Goal: Task Accomplishment & Management: Manage account settings

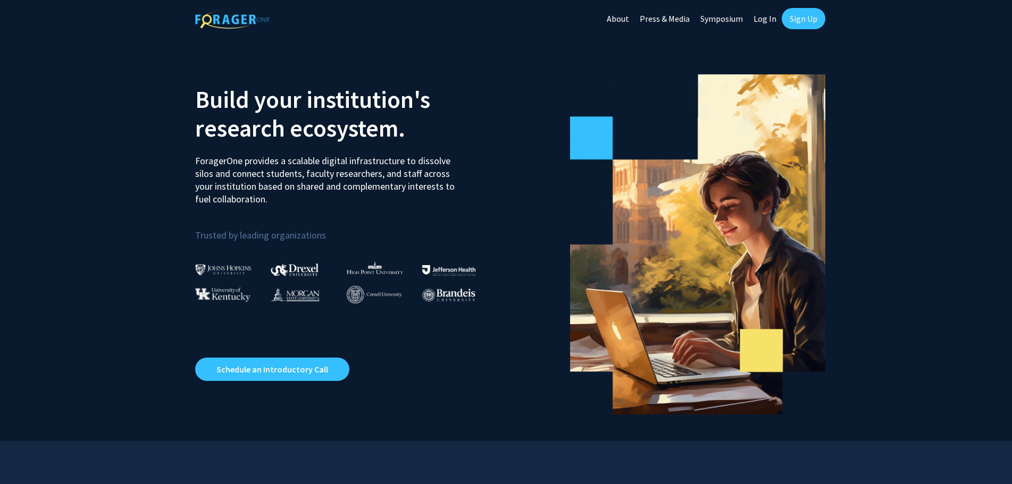
click at [766, 18] on link "Log In" at bounding box center [764, 18] width 33 height 37
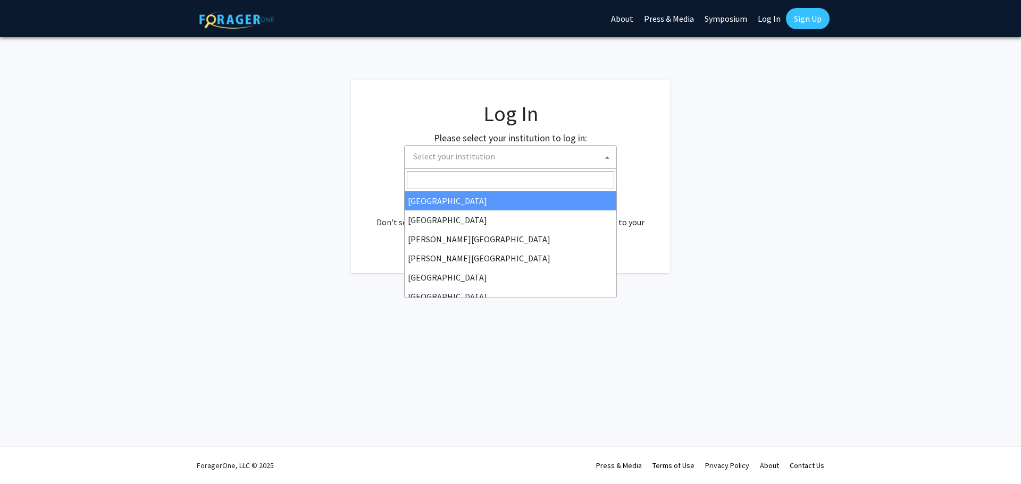
click at [444, 156] on span "Select your institution" at bounding box center [454, 156] width 82 height 11
select select "34"
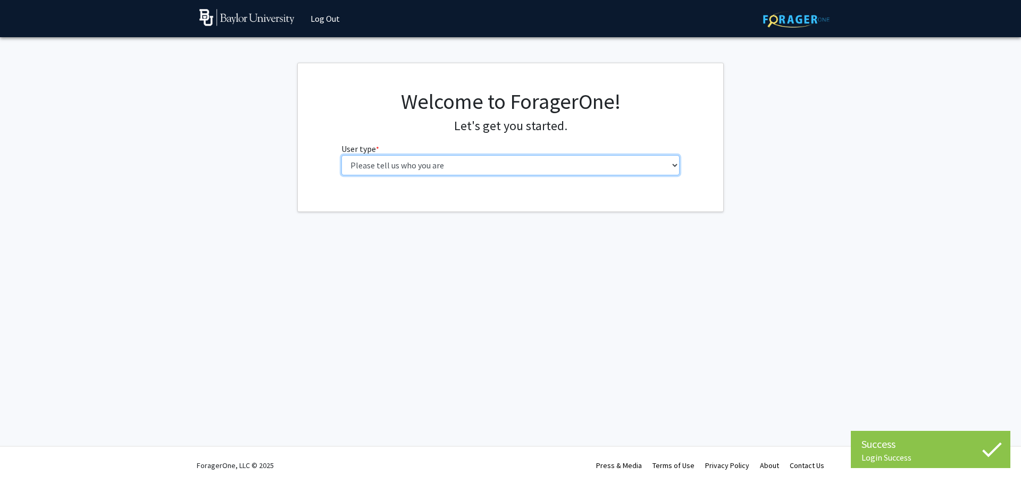
click at [674, 169] on select "Please tell us who you are Undergraduate Student Master's Student Doctoral Cand…" at bounding box center [510, 165] width 339 height 20
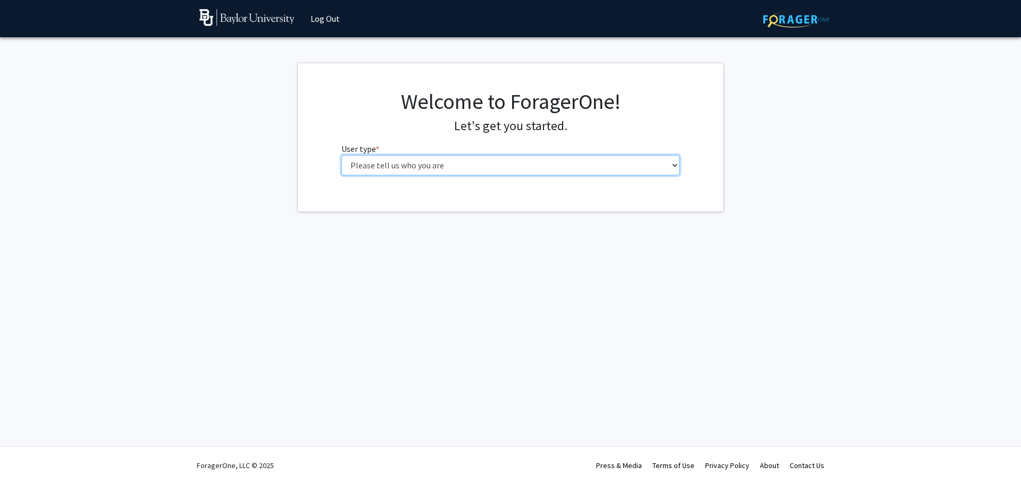
select select "4: postDoc"
click at [341, 155] on select "Please tell us who you are Undergraduate Student Master's Student Doctoral Cand…" at bounding box center [510, 165] width 339 height 20
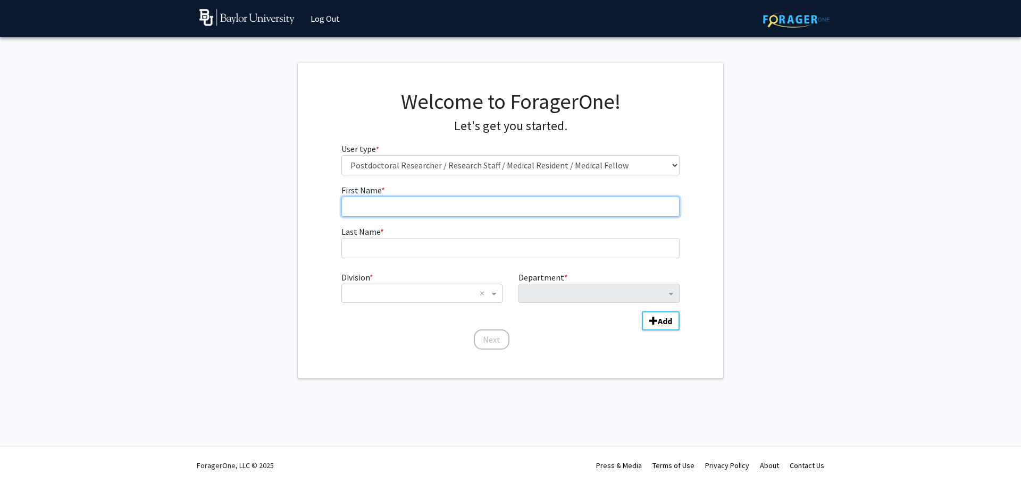
click at [372, 209] on input "First Name * required" at bounding box center [510, 207] width 339 height 20
type input "[PERSON_NAME]"
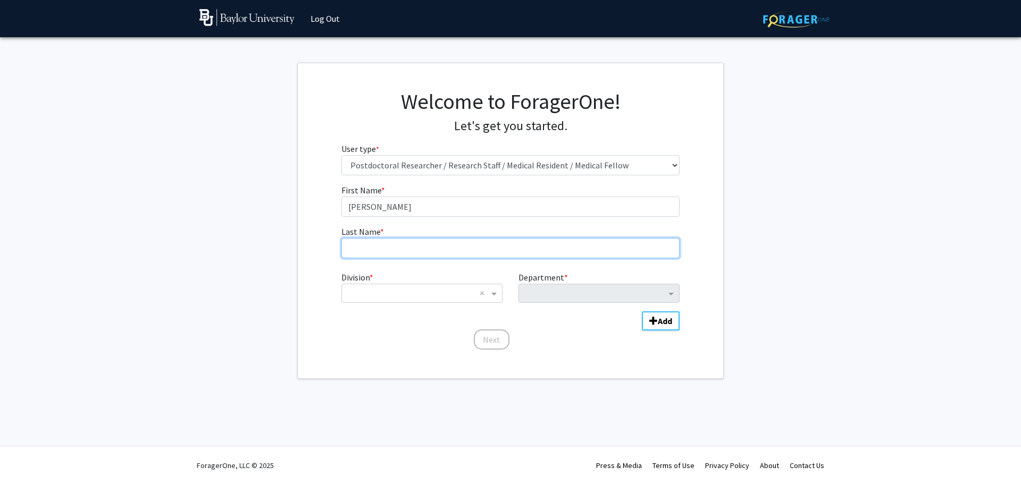
type input "[PERSON_NAME]"
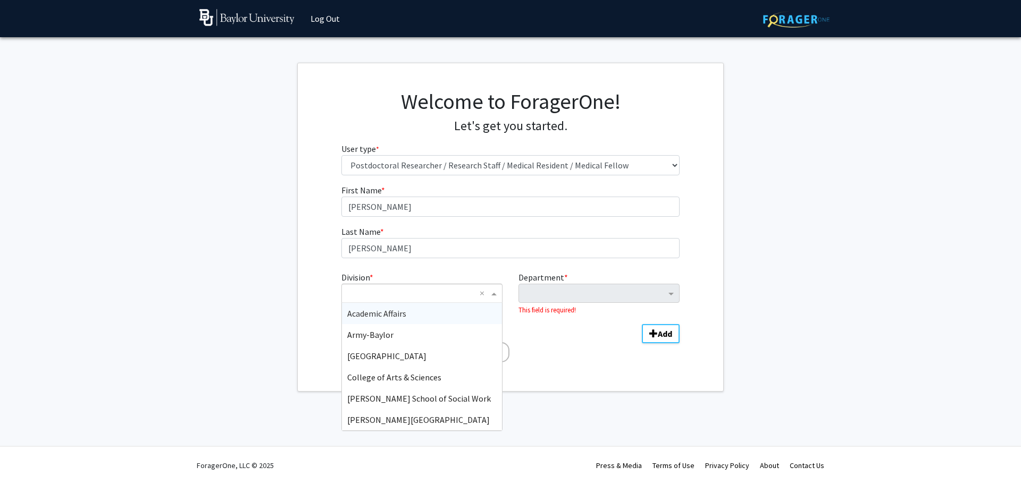
click at [494, 294] on span "Division" at bounding box center [495, 293] width 13 height 13
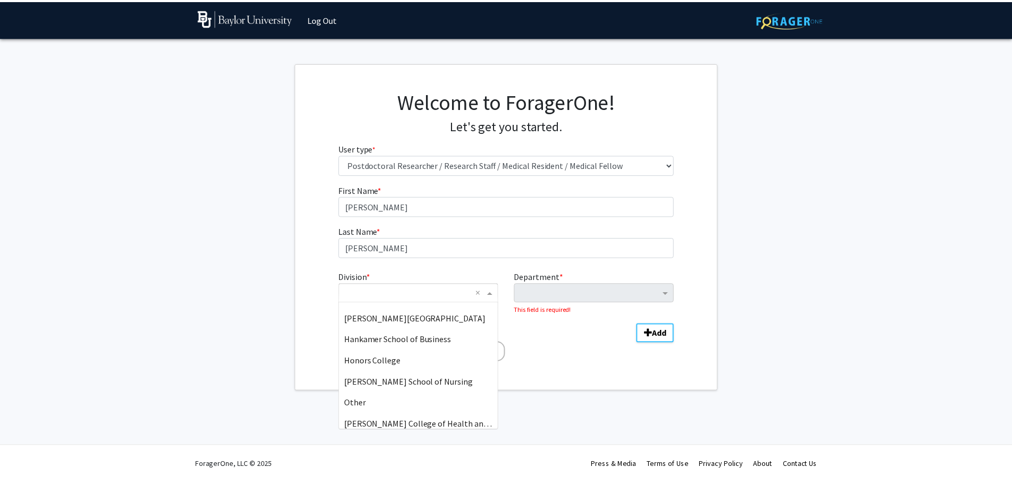
scroll to position [106, 0]
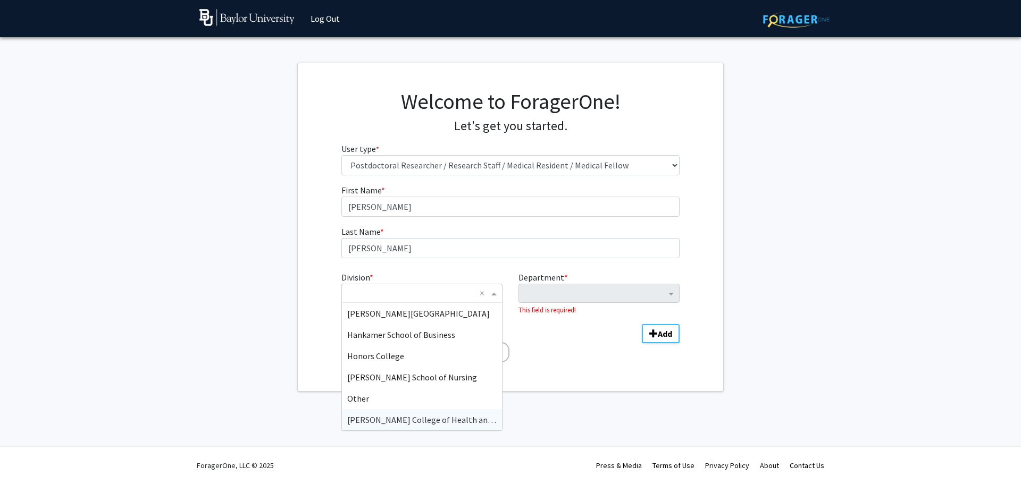
click at [435, 417] on span "[PERSON_NAME] College of Health and Human Sciences" at bounding box center [449, 420] width 205 height 11
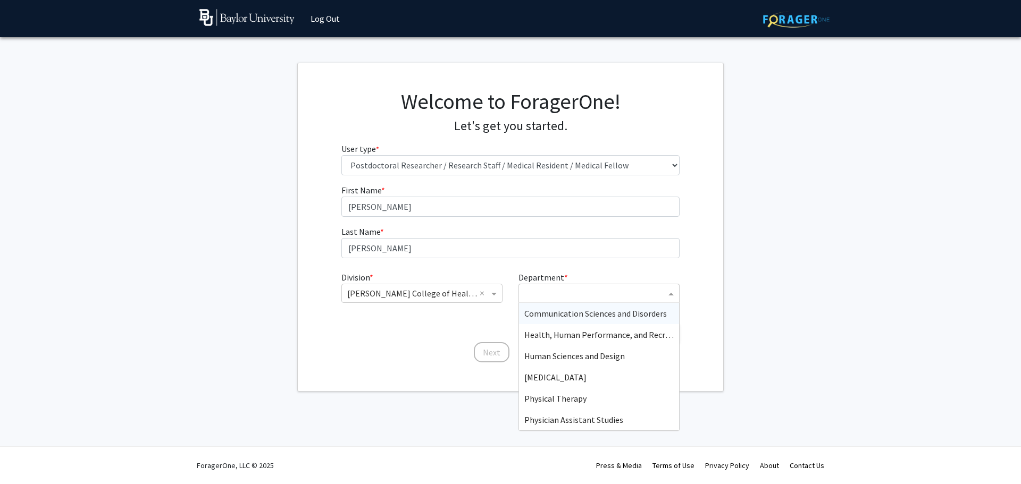
click at [659, 297] on input "Department" at bounding box center [594, 294] width 141 height 13
click at [589, 355] on span "Human Sciences and Design" at bounding box center [574, 356] width 100 height 11
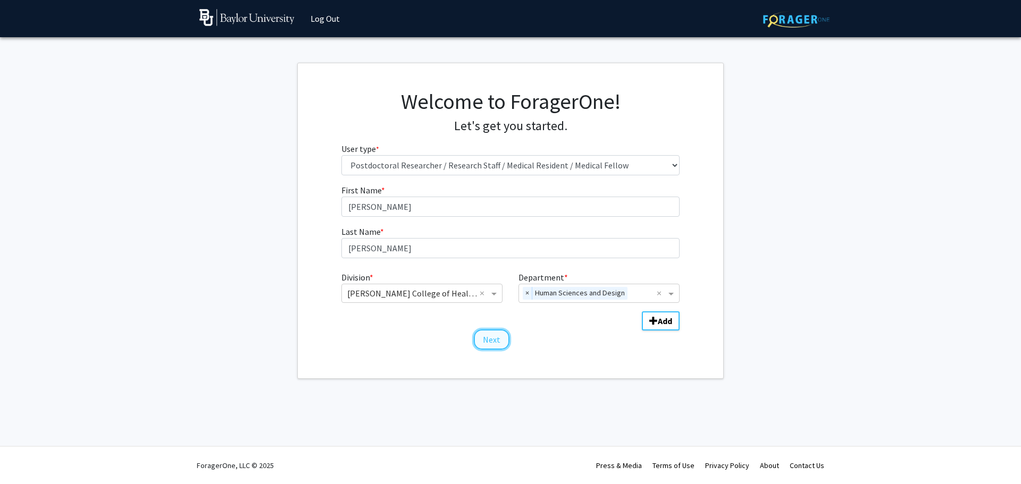
click at [490, 341] on button "Next" at bounding box center [492, 340] width 36 height 20
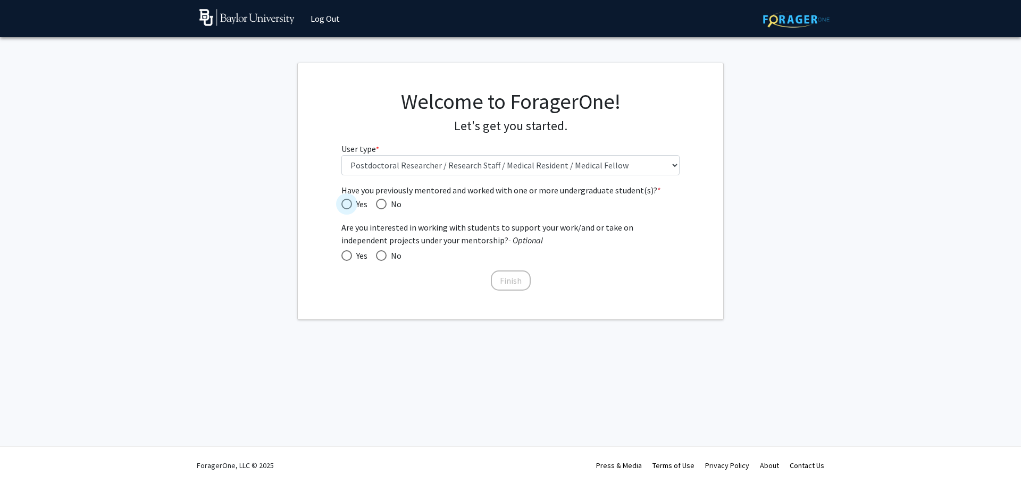
click at [347, 204] on span "Have you previously mentored and worked with one or more undergraduate student(…" at bounding box center [347, 204] width 0 height 0
click at [346, 204] on input "Yes" at bounding box center [346, 204] width 11 height 11
radio input "true"
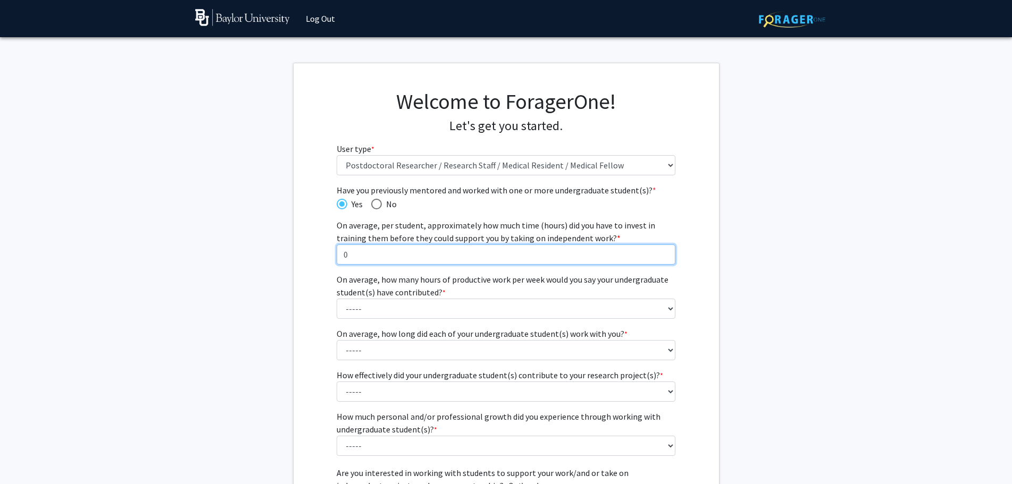
click at [663, 257] on input "0" at bounding box center [506, 255] width 339 height 20
click at [663, 252] on input "1" at bounding box center [506, 255] width 339 height 20
click at [663, 252] on input "2" at bounding box center [506, 255] width 339 height 20
click at [663, 252] on input "3" at bounding box center [506, 255] width 339 height 20
click at [663, 252] on input "4" at bounding box center [506, 255] width 339 height 20
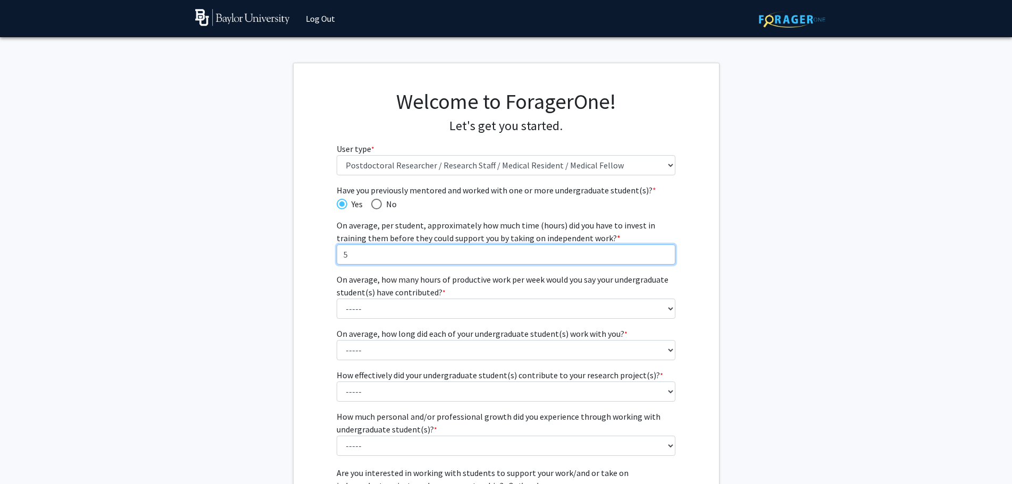
click at [663, 252] on input "5" at bounding box center [506, 255] width 339 height 20
click at [663, 252] on input "6" at bounding box center [506, 255] width 339 height 20
click at [663, 252] on input "7" at bounding box center [506, 255] width 339 height 20
click at [663, 252] on input "8" at bounding box center [506, 255] width 339 height 20
click at [663, 252] on input "10" at bounding box center [506, 255] width 339 height 20
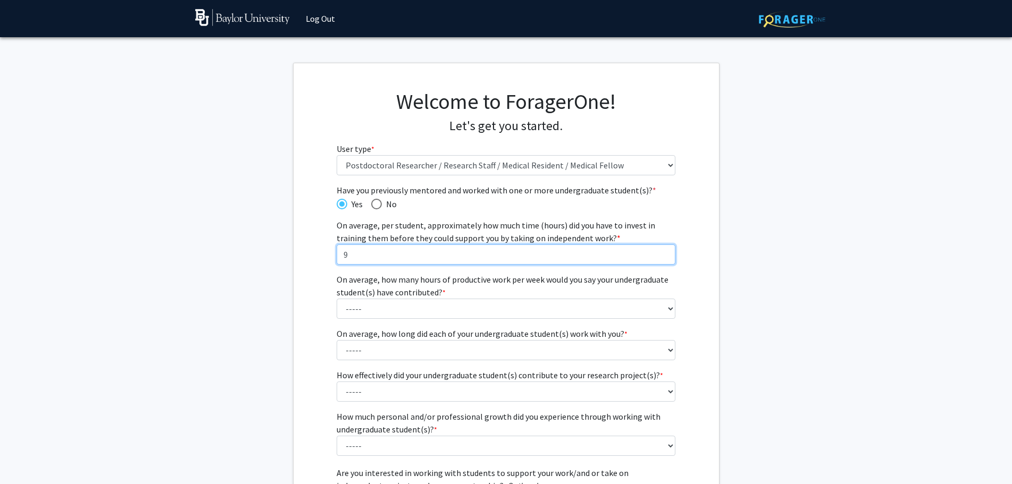
click at [664, 259] on input "9" at bounding box center [506, 255] width 339 height 20
click at [664, 259] on input "8" at bounding box center [506, 255] width 339 height 20
click at [664, 259] on input "7" at bounding box center [506, 255] width 339 height 20
click at [664, 259] on input "6" at bounding box center [506, 255] width 339 height 20
type input "5"
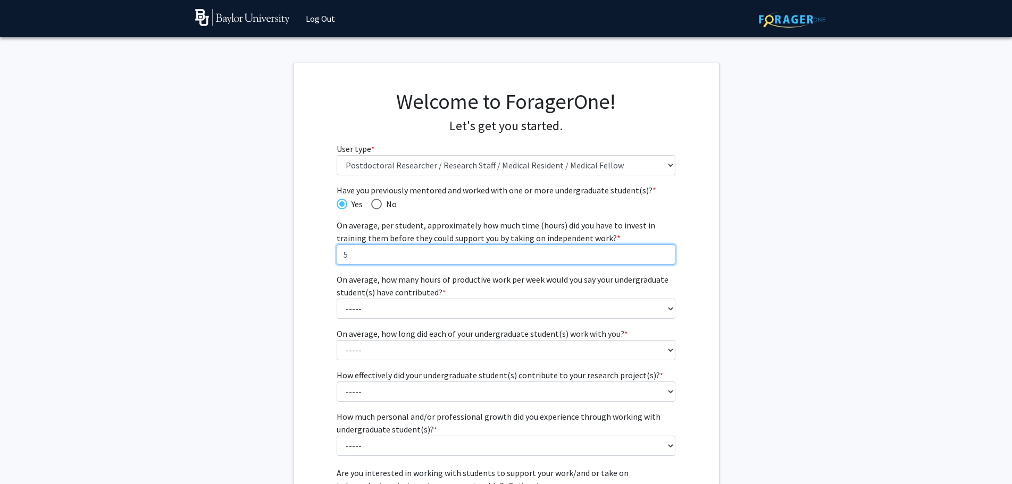
click at [664, 259] on input "5" at bounding box center [506, 255] width 339 height 20
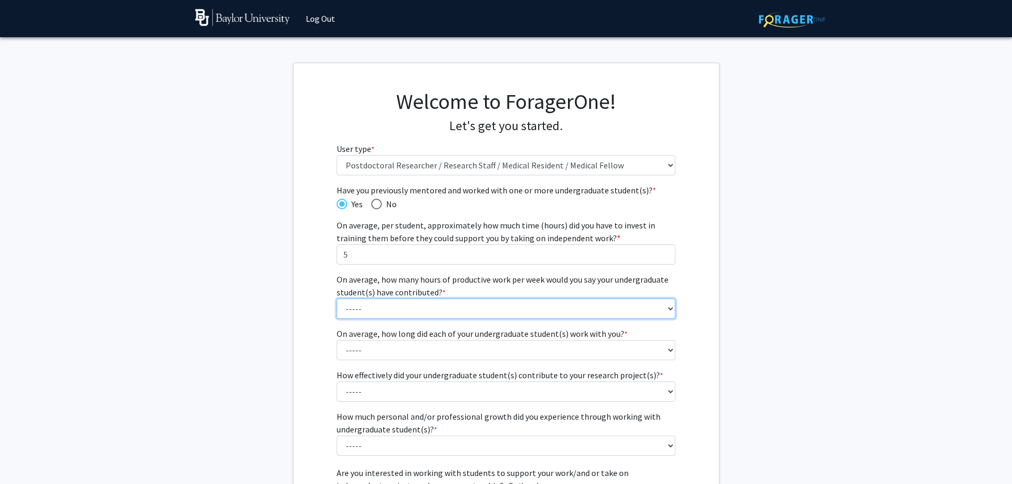
click at [350, 309] on select "----- 1 - 5 hours 6 - 10 hours 11 - 15 hours 16 - 20 hours 21 - 30 hours 31 - 4…" at bounding box center [506, 309] width 339 height 20
select select "1: 1 - 5 hours"
click at [337, 299] on select "----- 1 - 5 hours 6 - 10 hours 11 - 15 hours 16 - 20 hours 21 - 30 hours 31 - 4…" at bounding box center [506, 309] width 339 height 20
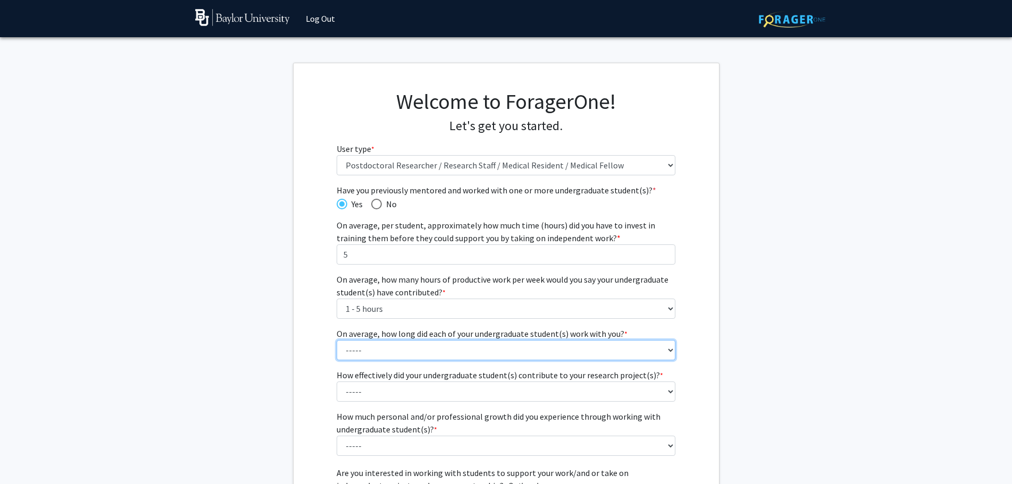
click at [354, 352] on select "----- 1 - 3 months 3 - 6 months 6 months - 1 year 1 - 2 years 2 - 3 years 3 - 4…" at bounding box center [506, 350] width 339 height 20
click at [337, 340] on select "----- 1 - 3 months 3 - 6 months 6 months - 1 year 1 - 2 years 2 - 3 years 3 - 4…" at bounding box center [506, 350] width 339 height 20
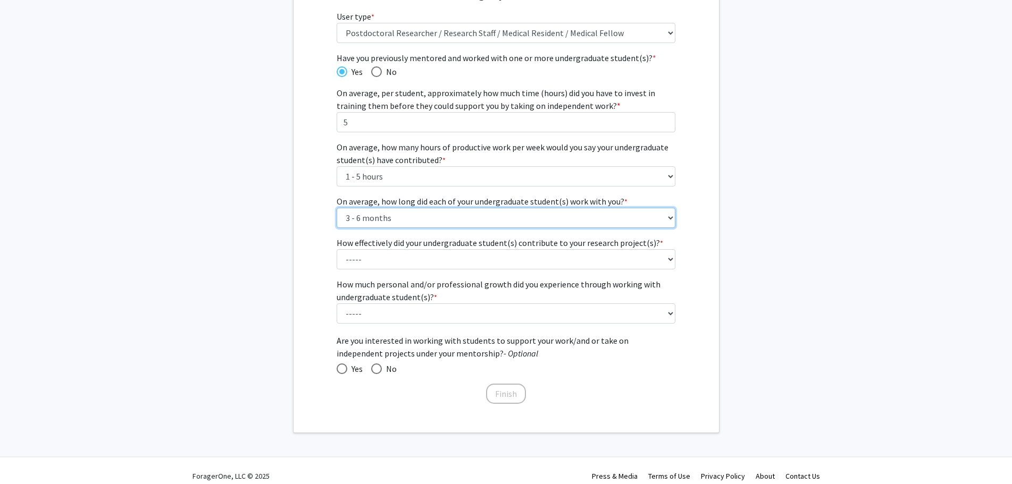
scroll to position [143, 0]
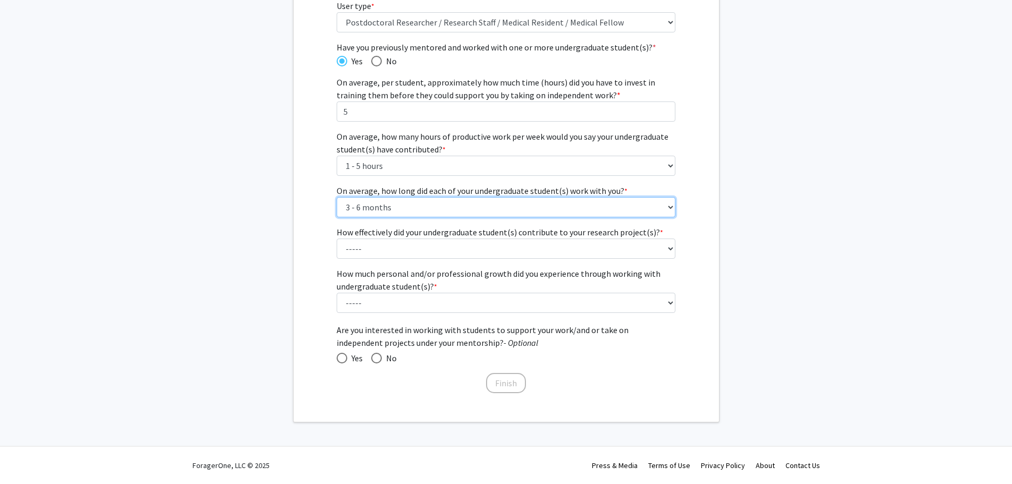
click at [670, 207] on select "----- 1 - 3 months 3 - 6 months 6 months - 1 year 1 - 2 years 2 - 3 years 3 - 4…" at bounding box center [506, 207] width 339 height 20
select select "3: 6 months - 1 year"
click at [337, 197] on select "----- 1 - 3 months 3 - 6 months 6 months - 1 year 1 - 2 years 2 - 3 years 3 - 4…" at bounding box center [506, 207] width 339 height 20
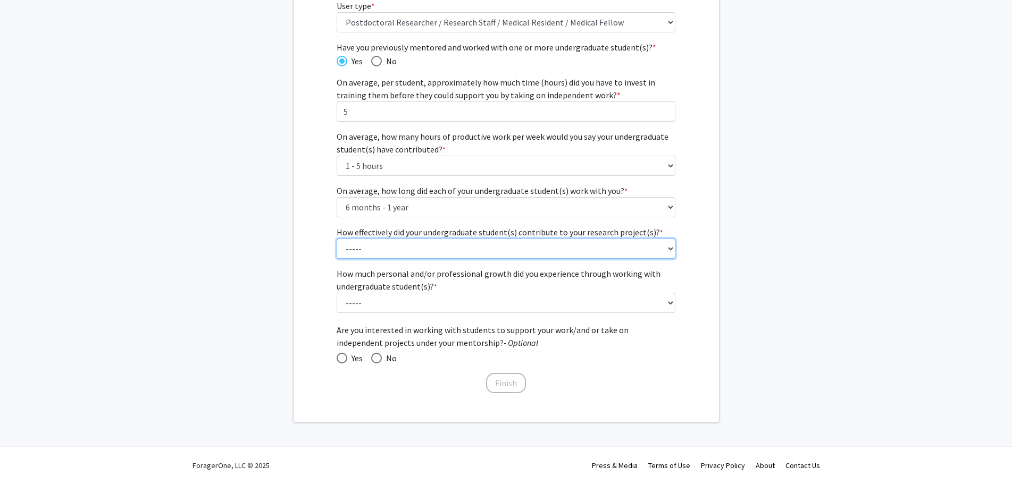
click at [670, 250] on select "----- 1 (Minimally) 2 3 (Moderately) 4 5 (Significantly)" at bounding box center [506, 249] width 339 height 20
select select "5: 5"
click at [337, 239] on select "----- 1 (Minimally) 2 3 (Moderately) 4 5 (Significantly)" at bounding box center [506, 249] width 339 height 20
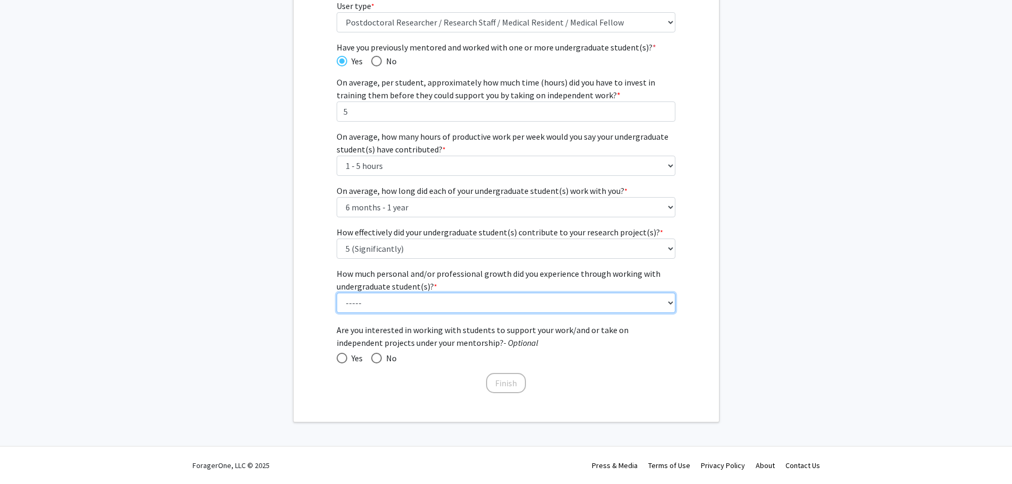
click at [666, 303] on select "----- 1 (Minimal) 2 3 (Moderate) 4 5 (Significant)" at bounding box center [506, 303] width 339 height 20
select select "3: 3"
click at [337, 293] on select "----- 1 (Minimal) 2 3 (Moderate) 4 5 (Significant)" at bounding box center [506, 303] width 339 height 20
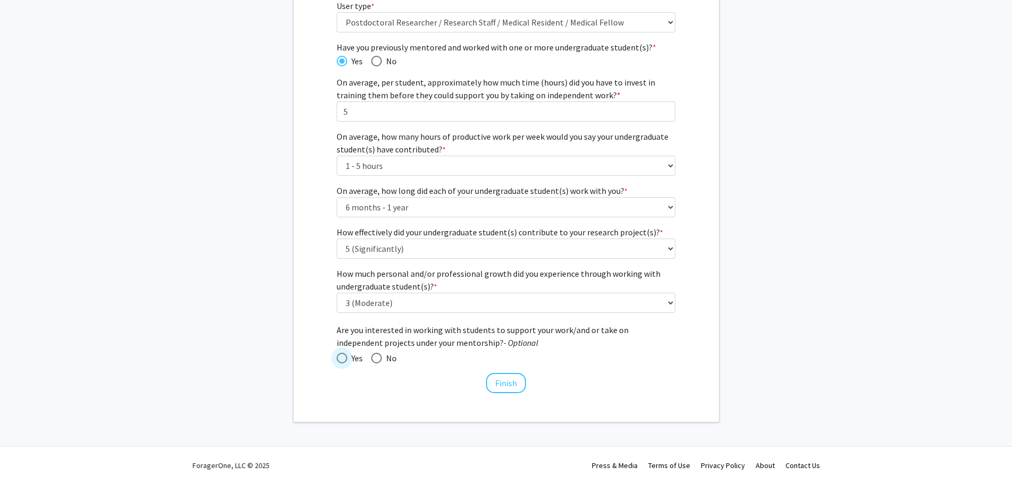
click at [339, 360] on span at bounding box center [342, 358] width 11 height 11
click at [339, 360] on input "Yes" at bounding box center [342, 358] width 11 height 11
radio input "true"
click at [510, 386] on button "Finish" at bounding box center [506, 383] width 40 height 20
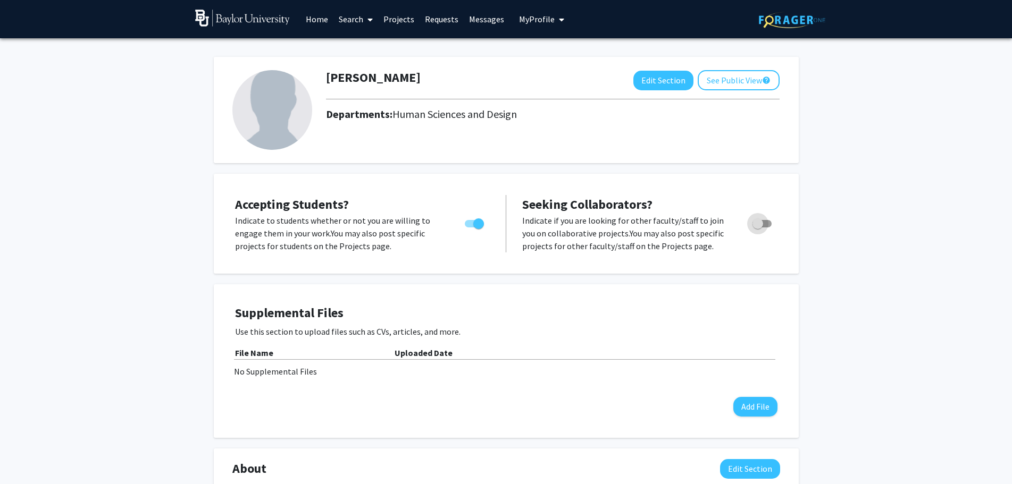
click at [764, 223] on span "Toggle" at bounding box center [761, 223] width 19 height 7
click at [758, 228] on input "Toggle" at bounding box center [757, 228] width 1 height 1
checkbox input "true"
click at [671, 80] on button "Edit Section" at bounding box center [663, 81] width 60 height 20
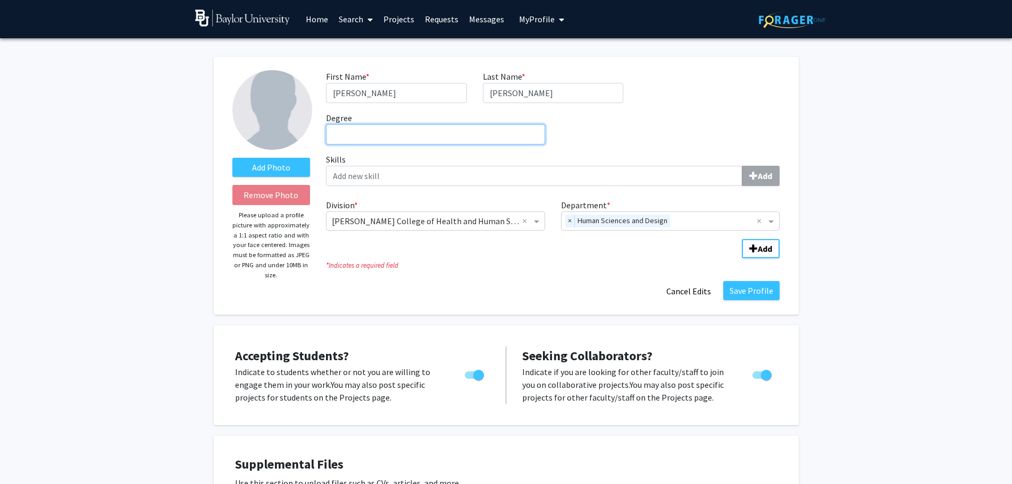
click at [338, 139] on input "Degree required" at bounding box center [435, 134] width 219 height 20
type input "Master of Science - Textile Design"
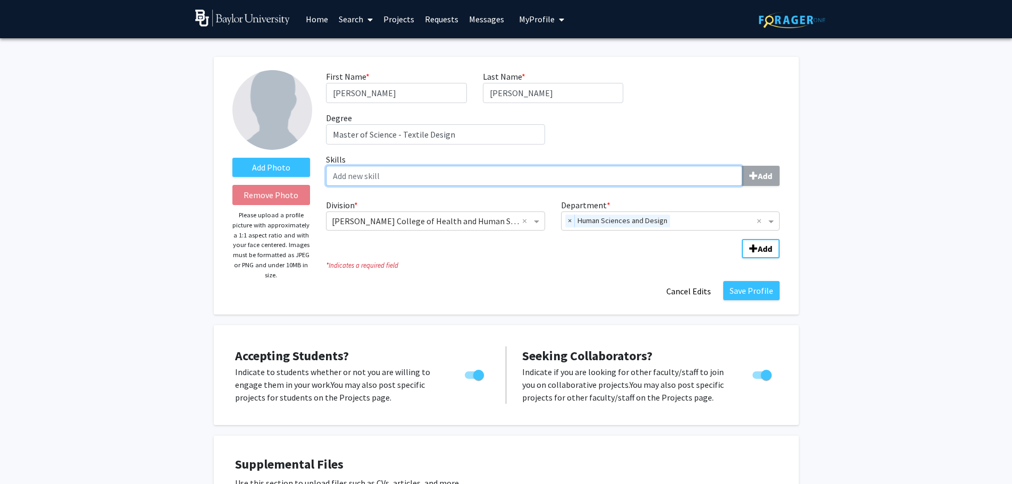
click at [342, 179] on input "Skills Add" at bounding box center [534, 176] width 416 height 20
type input "D"
type input "Weaving"
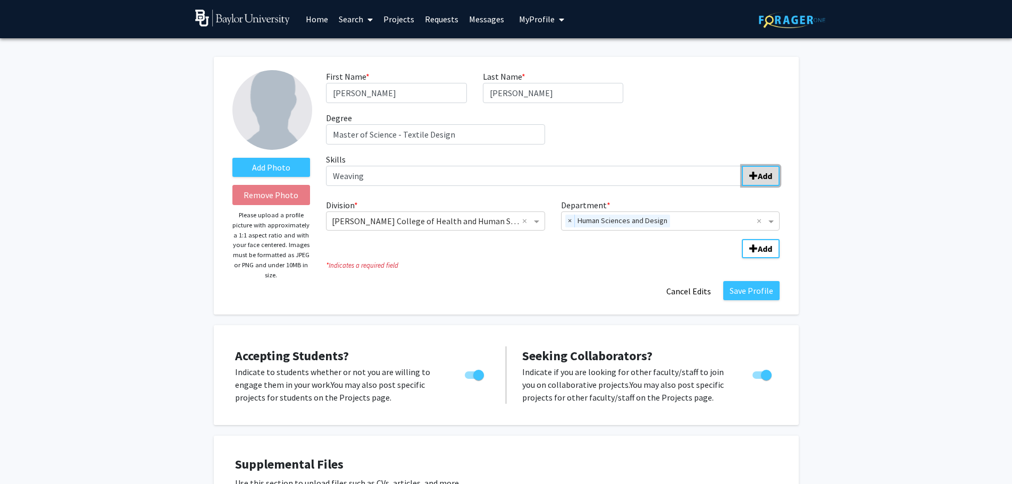
click at [769, 174] on b "Add" at bounding box center [765, 176] width 14 height 11
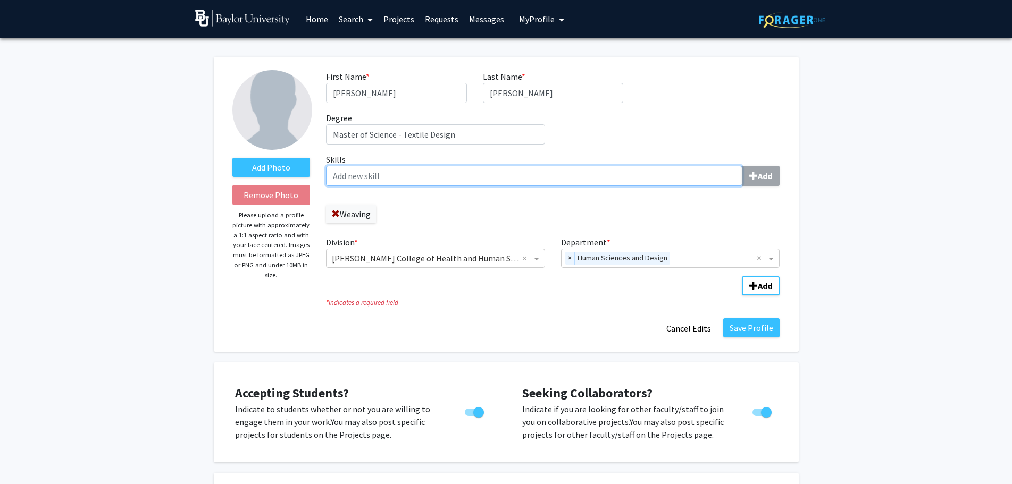
click at [341, 172] on input "Skills Add" at bounding box center [534, 176] width 416 height 20
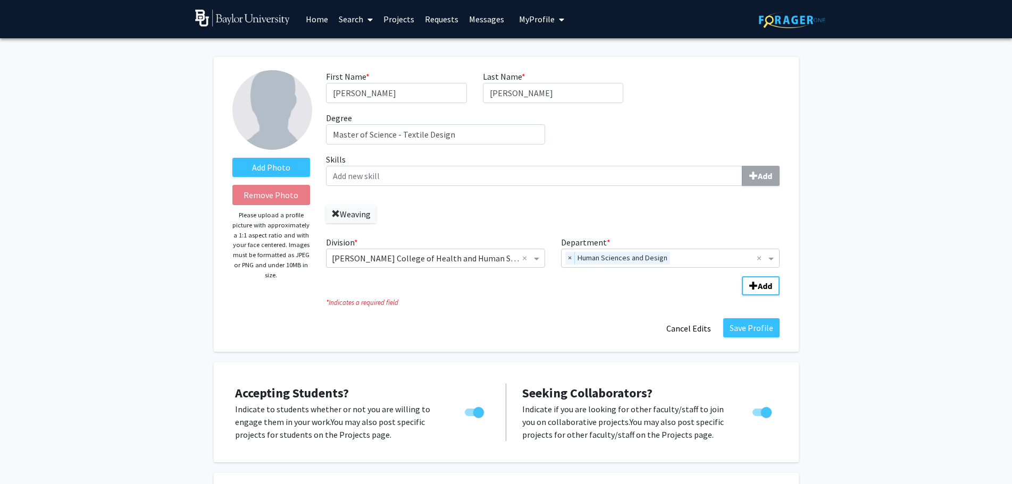
click at [337, 215] on span at bounding box center [335, 214] width 9 height 9
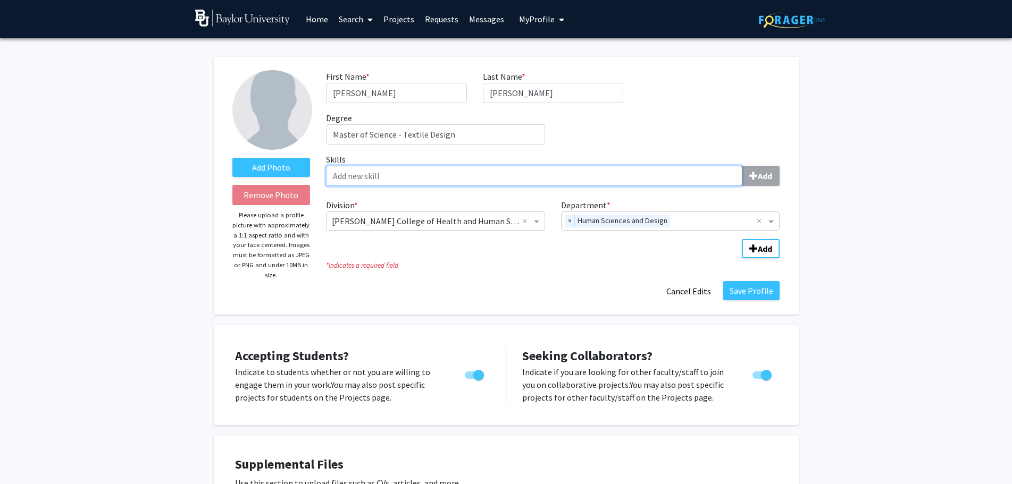
click at [332, 169] on input "Skills Add" at bounding box center [534, 176] width 416 height 20
type input "Weave Design - Jacquard"
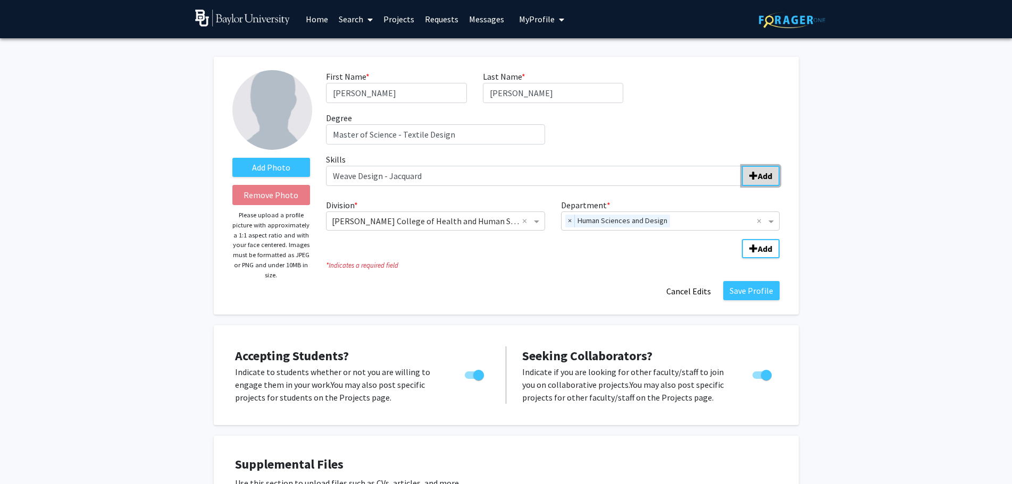
click at [750, 179] on span "submit" at bounding box center [753, 176] width 9 height 9
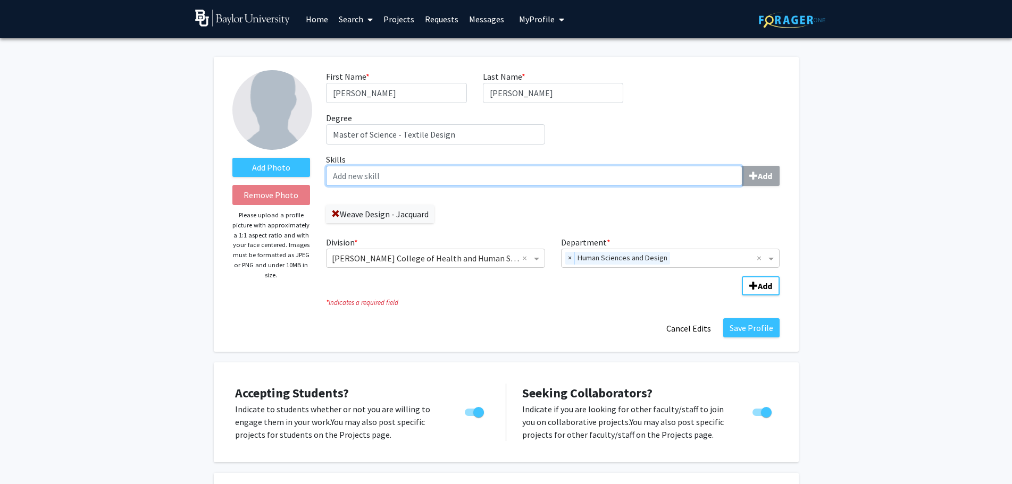
click at [335, 171] on input "Skills Add" at bounding box center [534, 176] width 416 height 20
type input "Weave Design - Dobby"
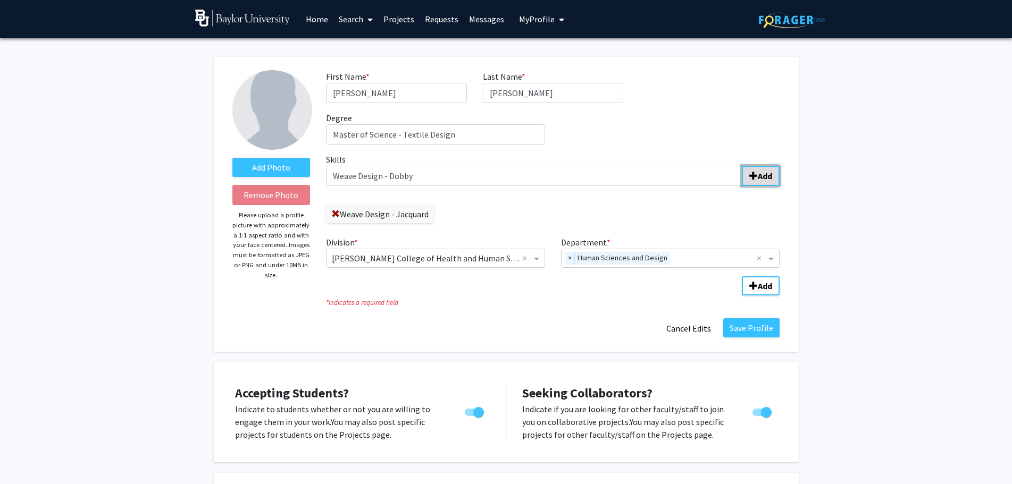
click at [750, 172] on span "submit" at bounding box center [753, 176] width 9 height 9
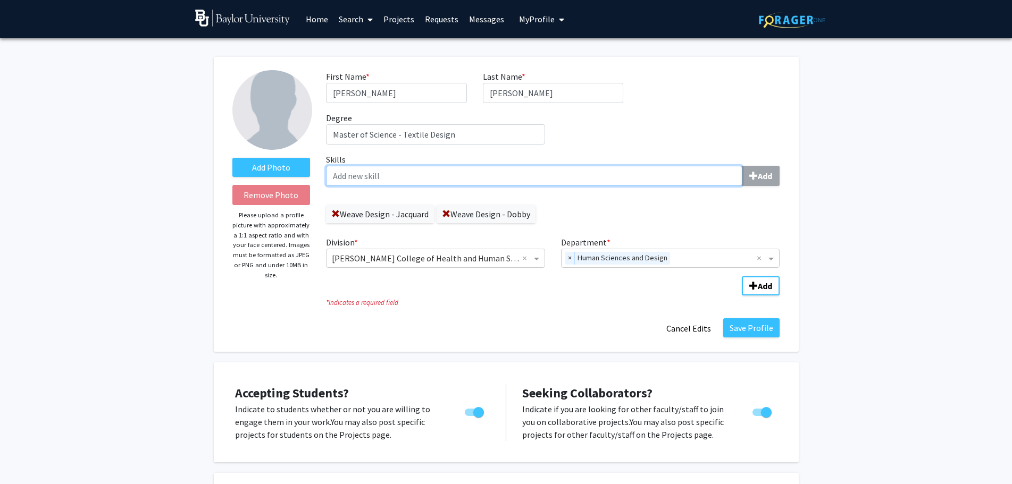
click at [333, 179] on input "Skills Add" at bounding box center [534, 176] width 416 height 20
type input "Textile Dyeing"
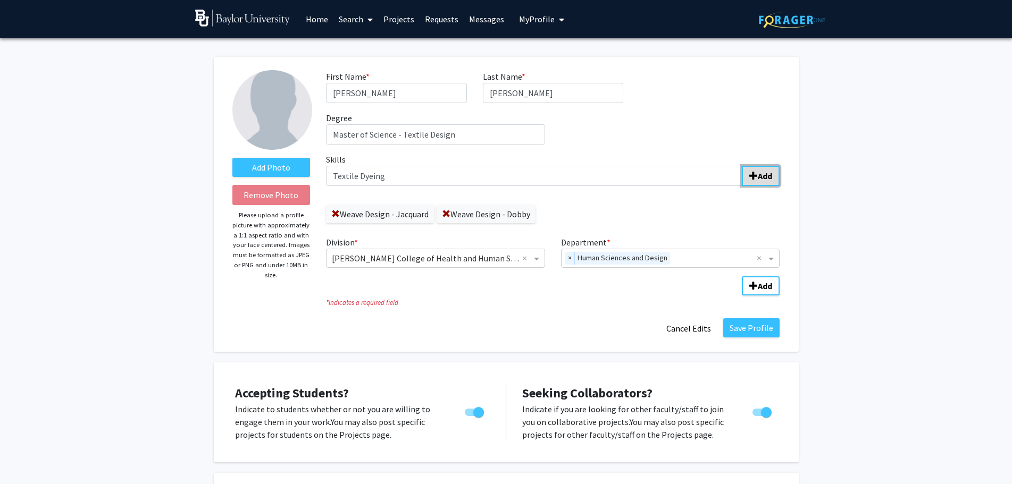
click at [766, 175] on b "Add" at bounding box center [765, 176] width 14 height 11
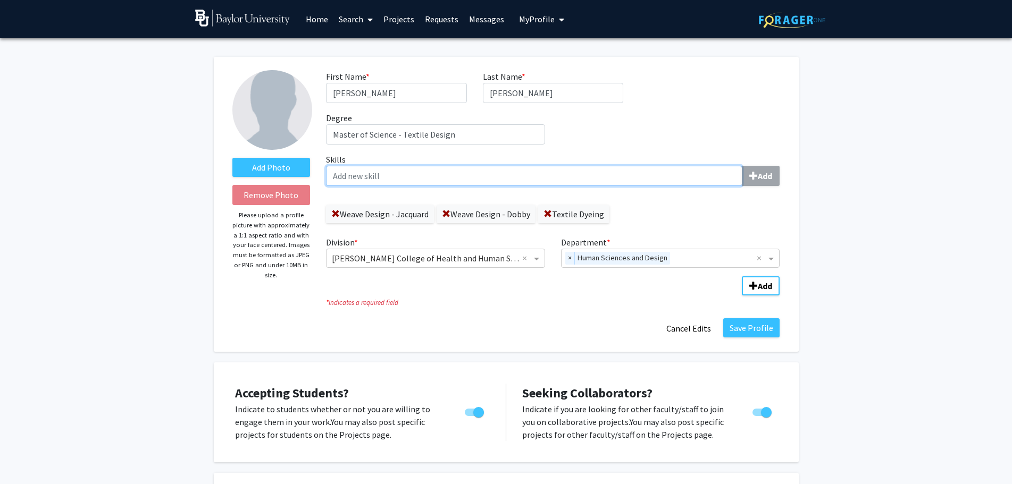
click at [327, 173] on input "Skills Add" at bounding box center [534, 176] width 416 height 20
type input "Textile Printing"
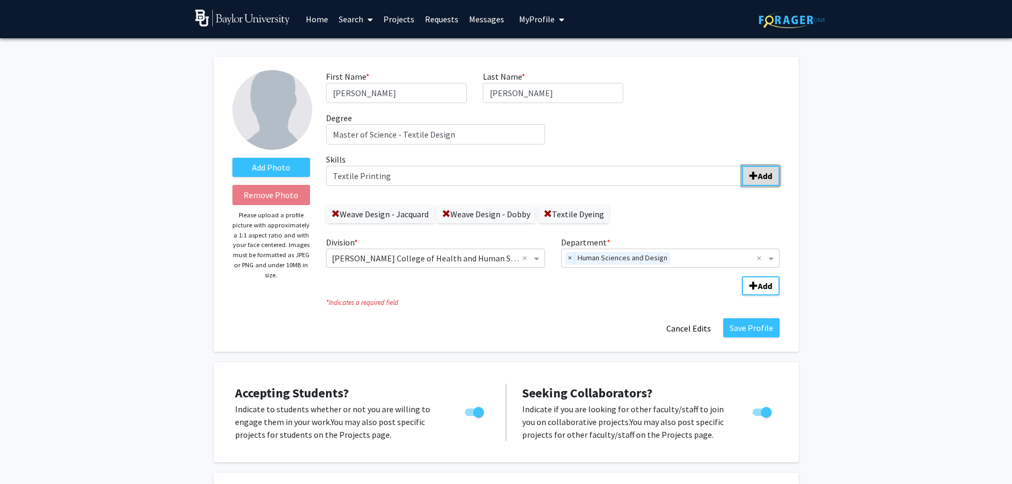
click at [766, 181] on button "Add" at bounding box center [761, 176] width 38 height 20
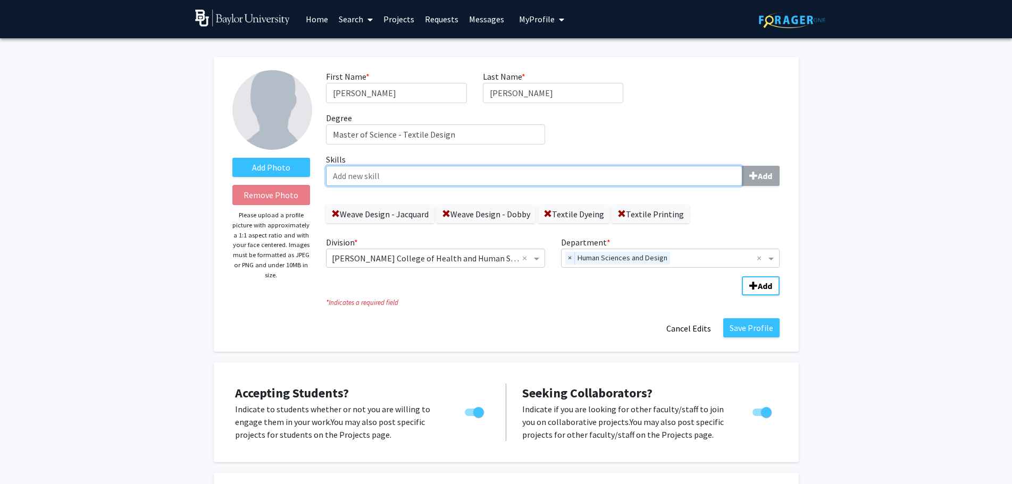
click at [334, 172] on input "Skills Add" at bounding box center [534, 176] width 416 height 20
type input "Screen Printing"
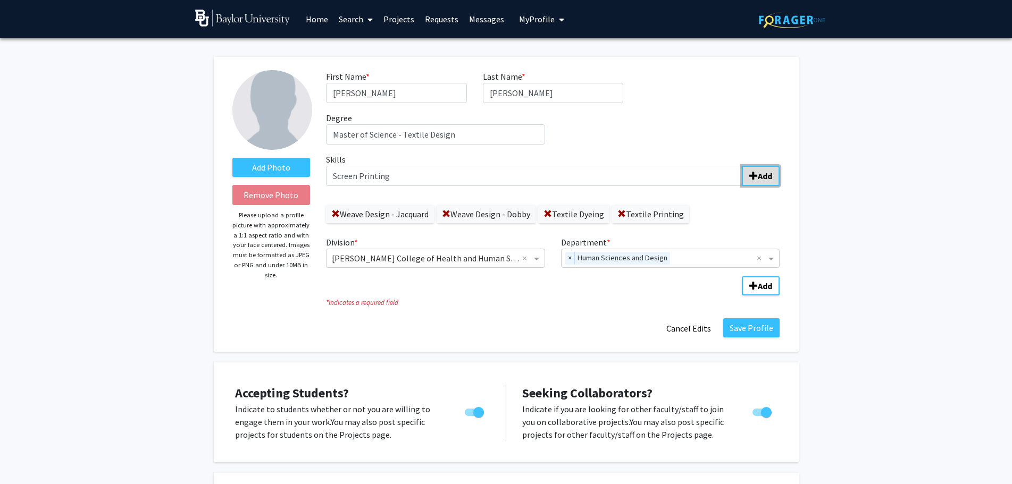
click at [761, 175] on b "Add" at bounding box center [765, 176] width 14 height 11
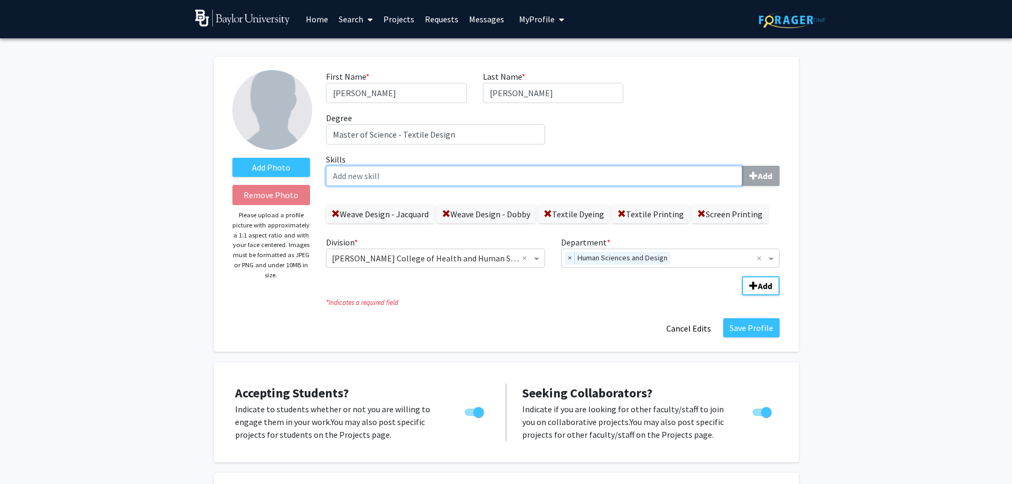
click at [352, 176] on input "Skills Add" at bounding box center [534, 176] width 416 height 20
type input "Garment Construction"
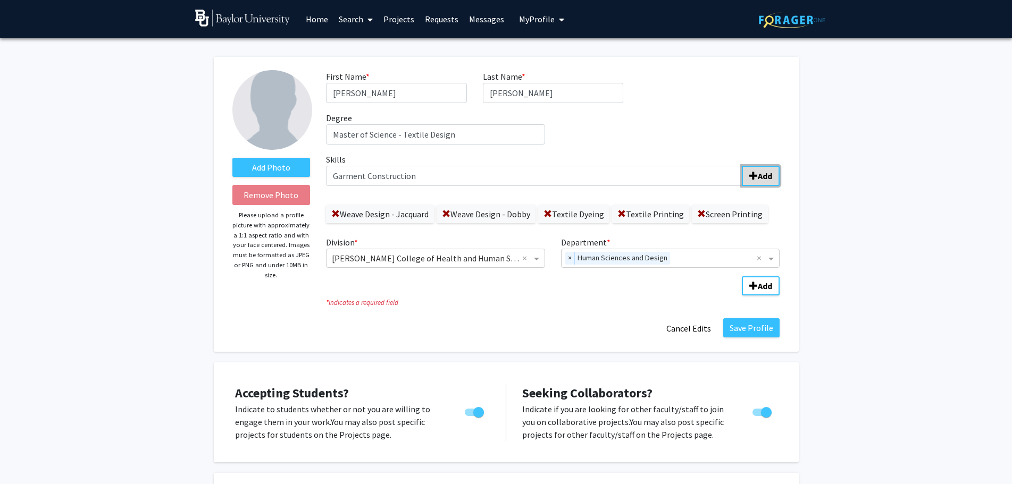
click at [758, 177] on b "Add" at bounding box center [765, 176] width 14 height 11
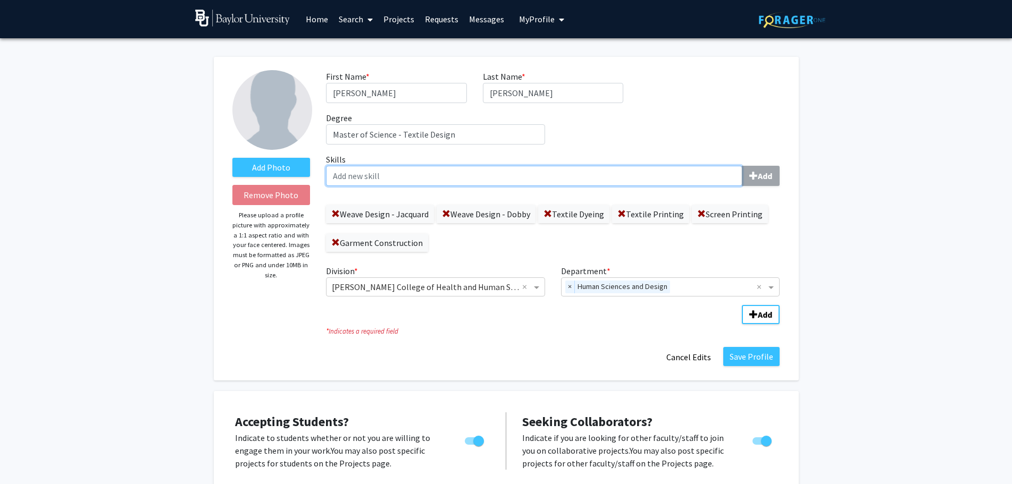
click at [337, 171] on input "Skills Add" at bounding box center [534, 176] width 416 height 20
type input "Interior Product Construction"
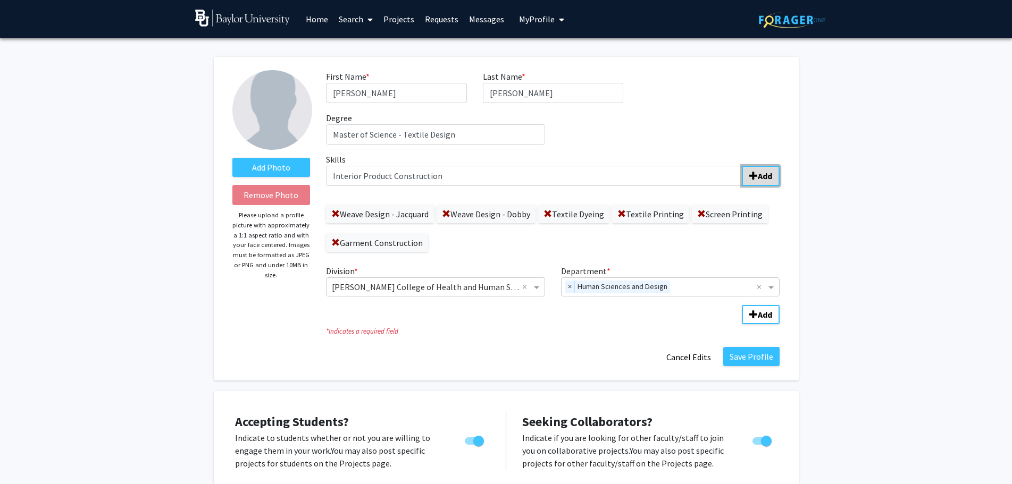
click at [766, 175] on b "Add" at bounding box center [765, 176] width 14 height 11
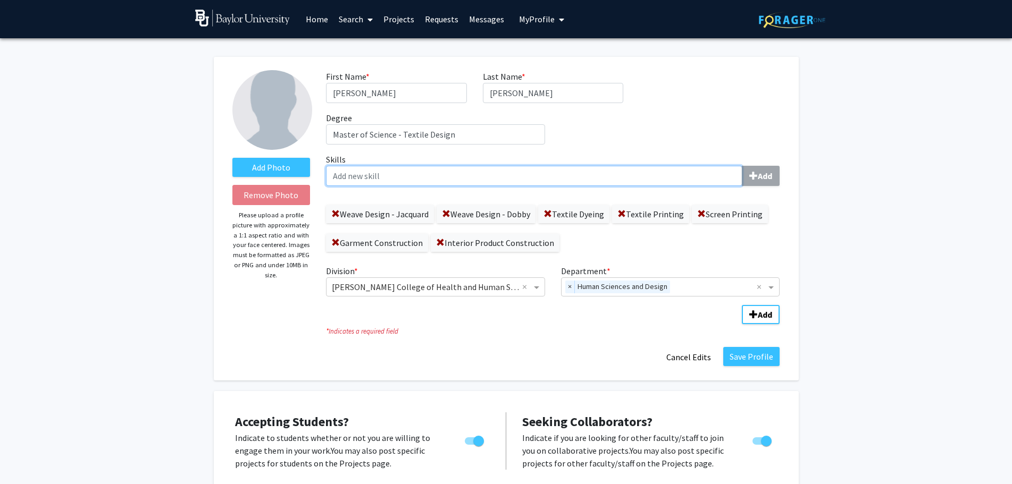
click at [333, 177] on input "Skills Add" at bounding box center [534, 176] width 416 height 20
type input "Textile Testing"
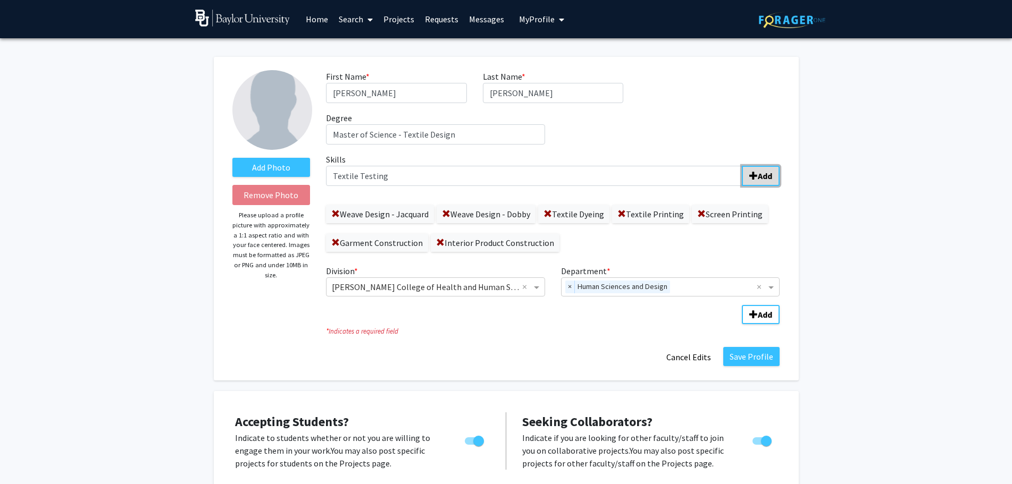
click at [765, 180] on b "Add" at bounding box center [765, 176] width 14 height 11
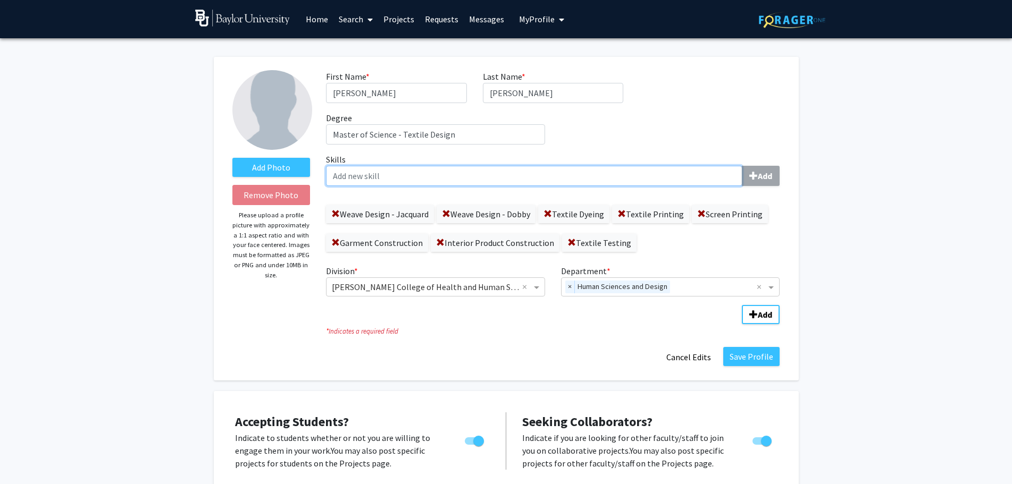
click at [334, 177] on input "Skills Add" at bounding box center [534, 176] width 416 height 20
type input "Textile Refurbishment"
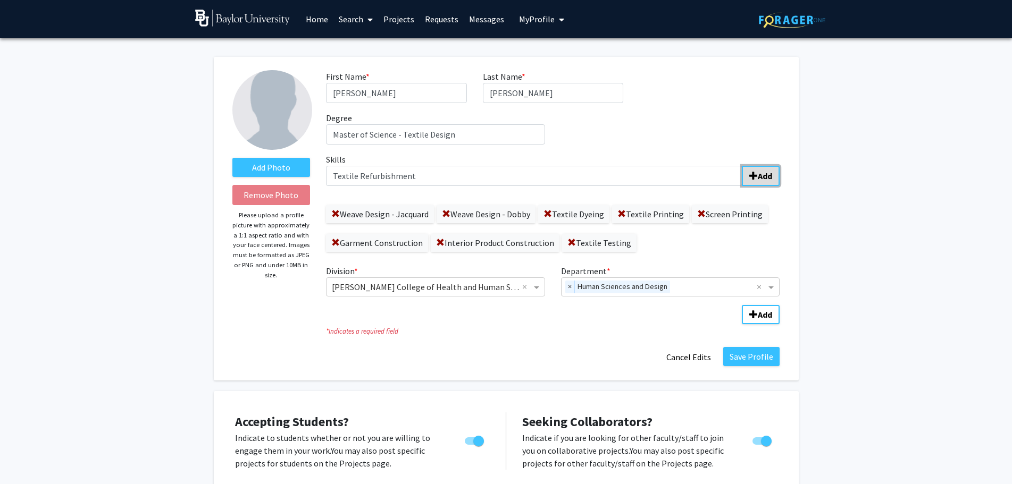
click at [752, 173] on span "submit" at bounding box center [753, 176] width 9 height 9
click at [256, 163] on label "Add Photo" at bounding box center [271, 167] width 78 height 19
click at [0, 0] on input "Add Photo" at bounding box center [0, 0] width 0 height 0
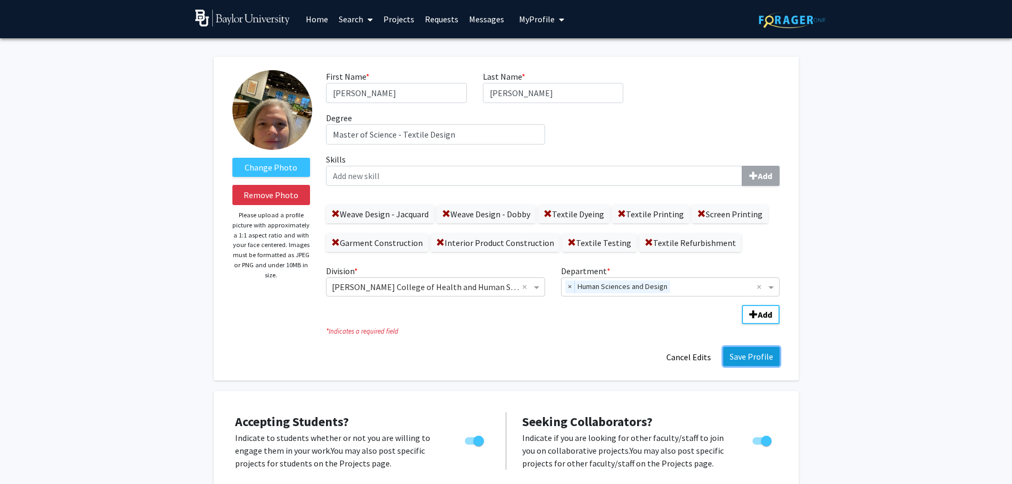
click at [762, 357] on button "Save Profile" at bounding box center [751, 356] width 56 height 19
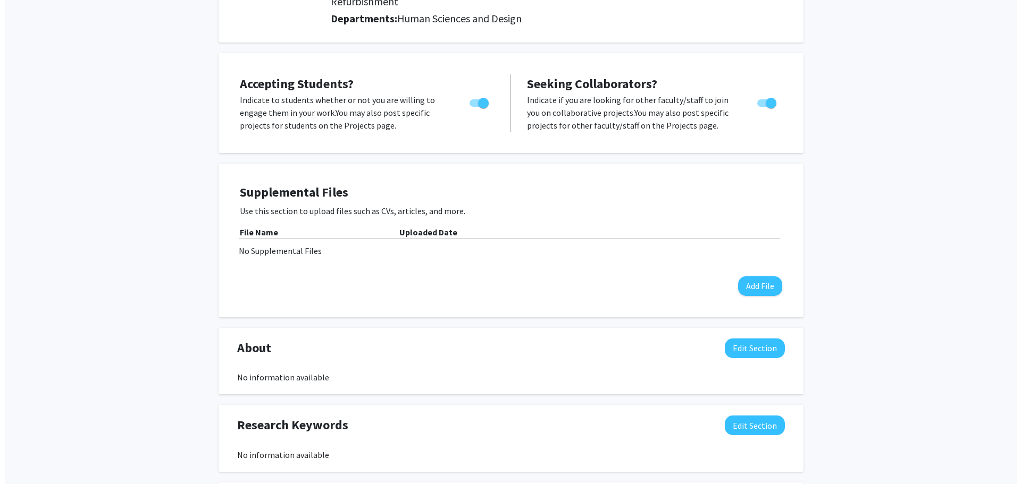
scroll to position [159, 0]
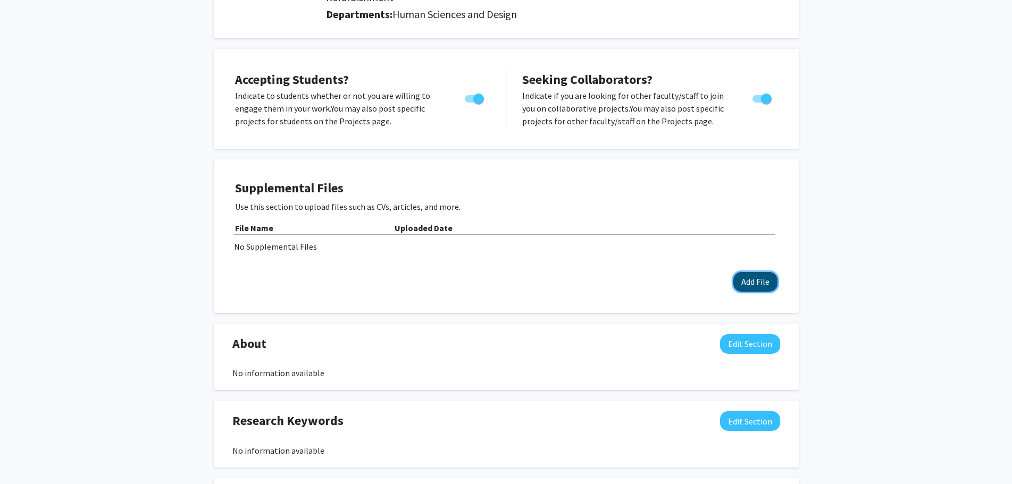
click at [750, 272] on button "Add File" at bounding box center [755, 282] width 44 height 20
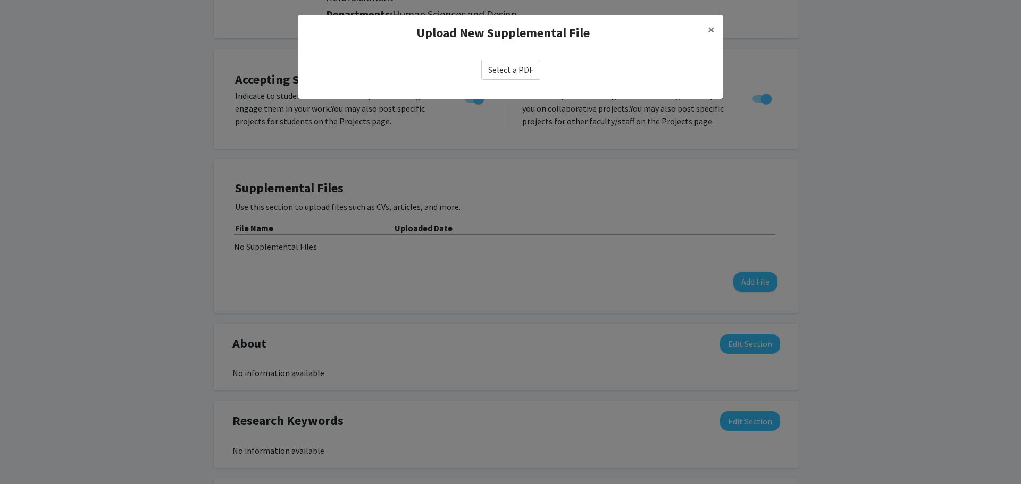
click at [507, 71] on label "Select a PDF" at bounding box center [510, 70] width 59 height 20
click at [0, 0] on input "Select a PDF" at bounding box center [0, 0] width 0 height 0
click at [710, 30] on span "×" at bounding box center [711, 29] width 7 height 16
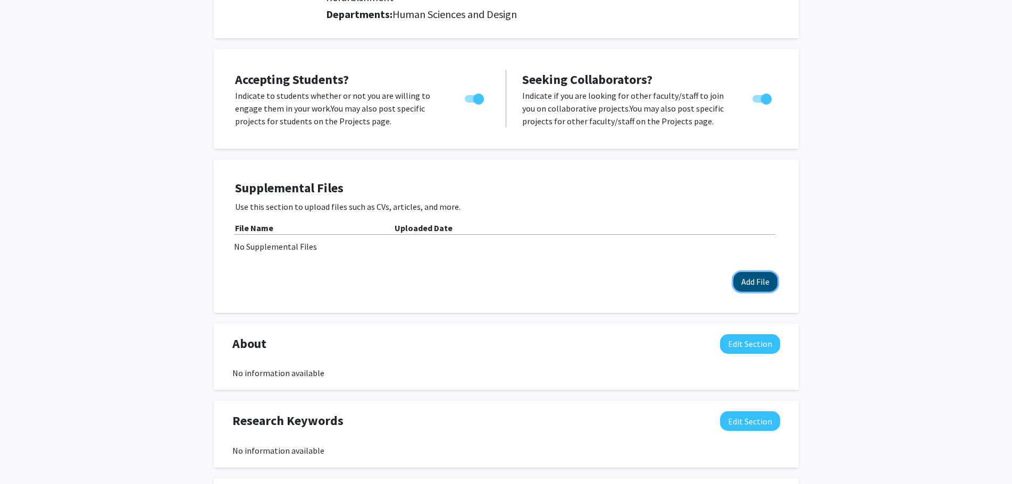
click at [774, 272] on button "Add File" at bounding box center [755, 282] width 44 height 20
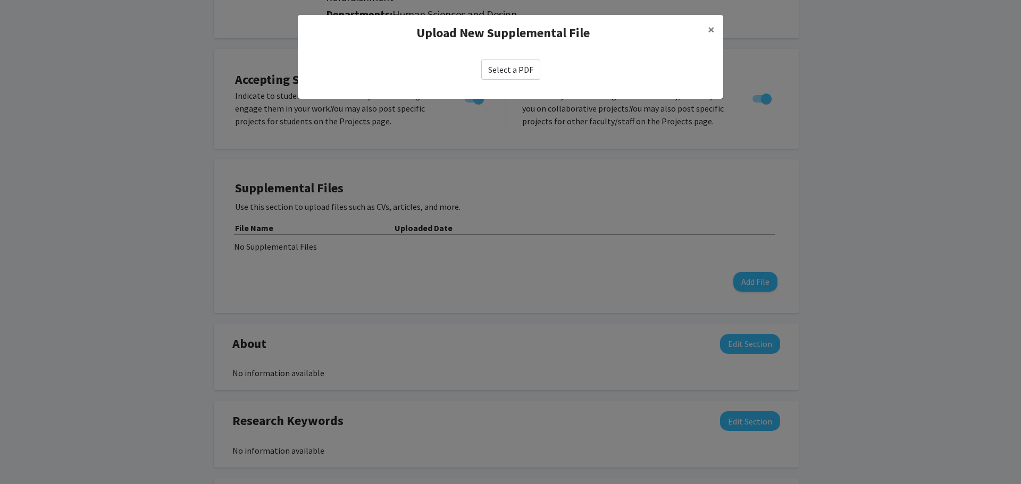
click at [501, 65] on label "Select a PDF" at bounding box center [510, 70] width 59 height 20
click at [0, 0] on input "Select a PDF" at bounding box center [0, 0] width 0 height 0
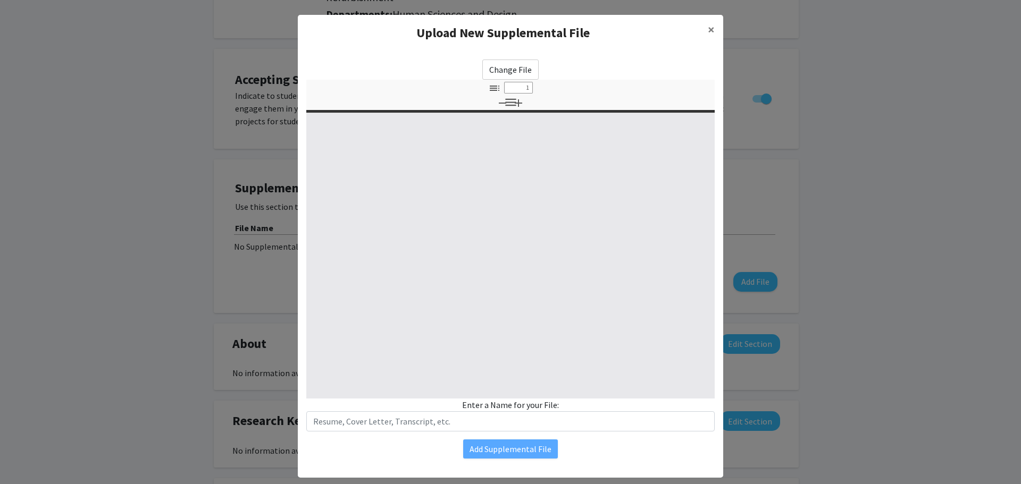
select select "custom"
type input "0"
select select "custom"
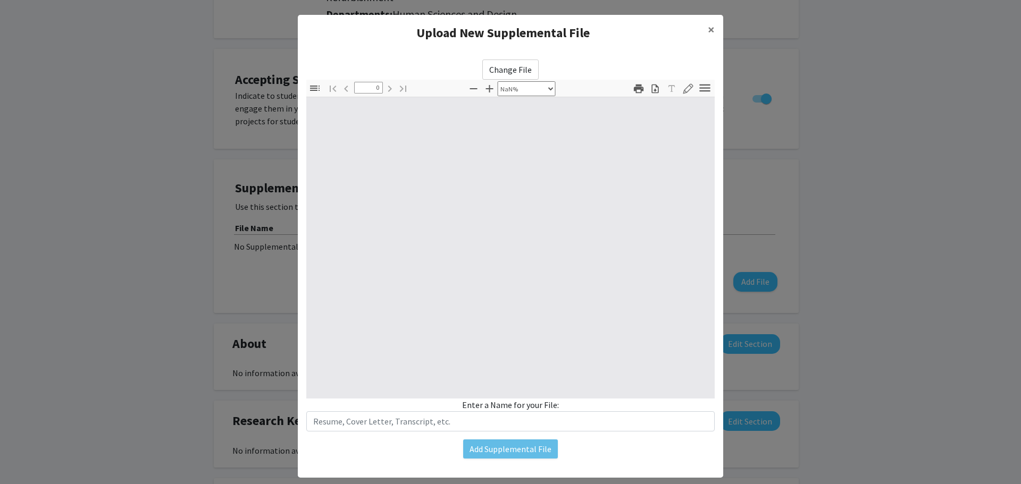
type input "1"
select select "auto"
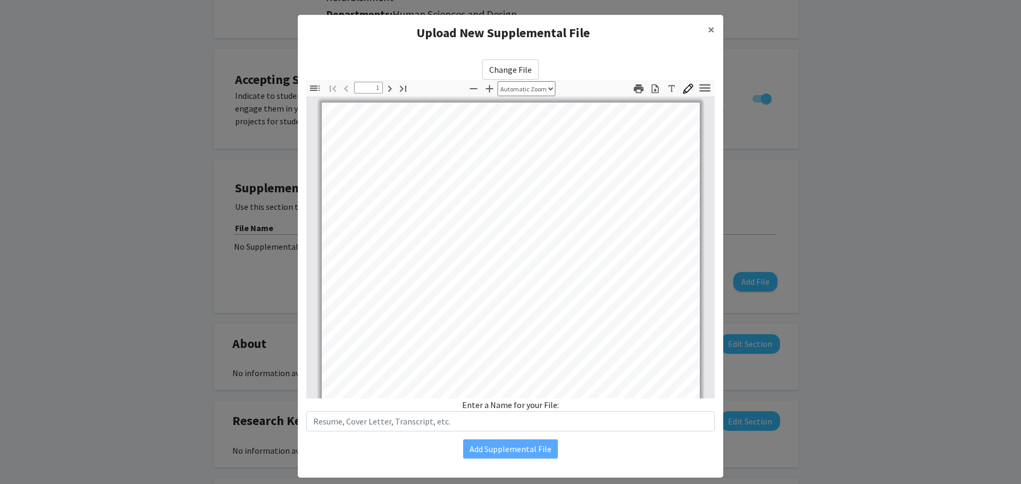
scroll to position [19, 0]
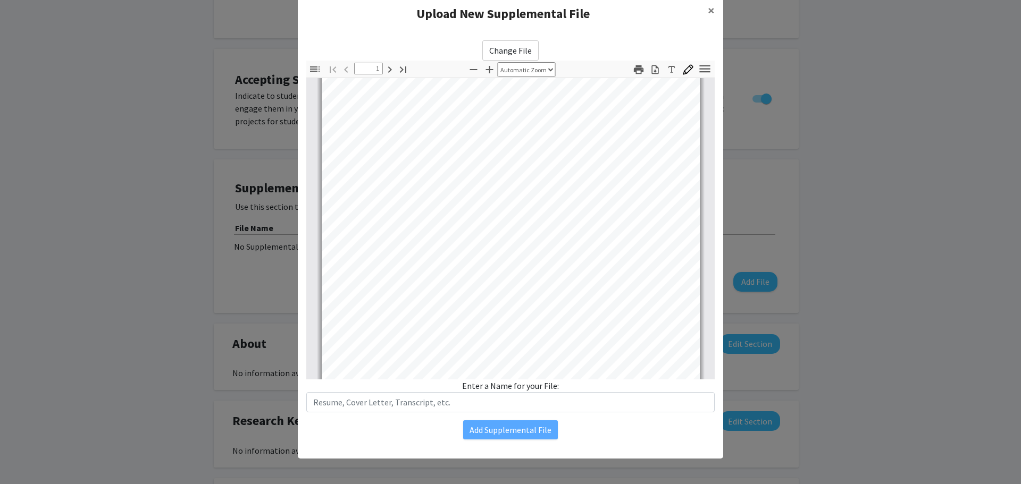
type input "2"
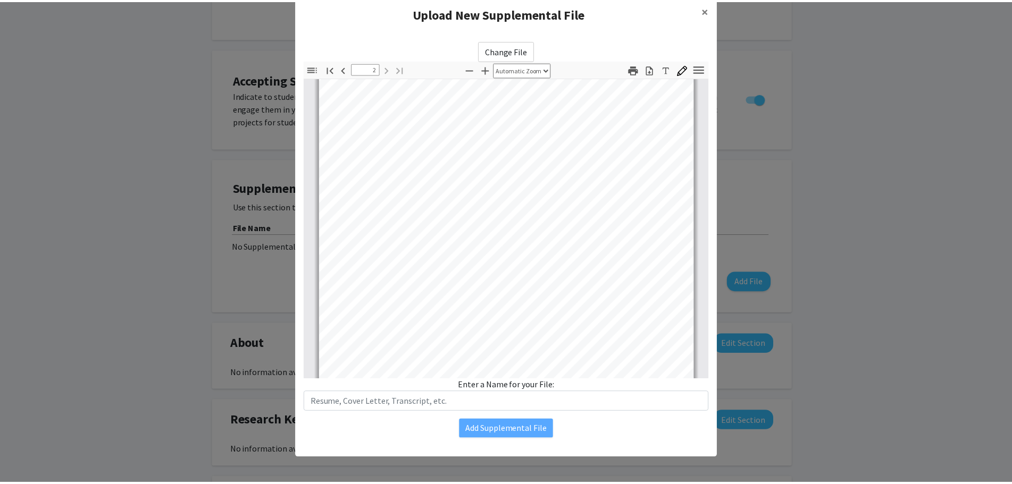
scroll to position [693, 0]
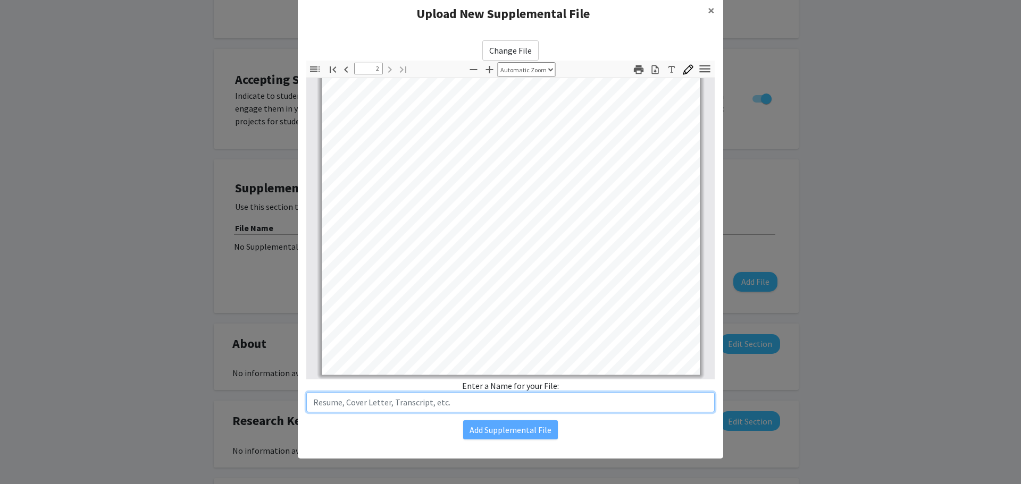
click at [342, 406] on input "text" at bounding box center [510, 402] width 408 height 20
type input "Resume"
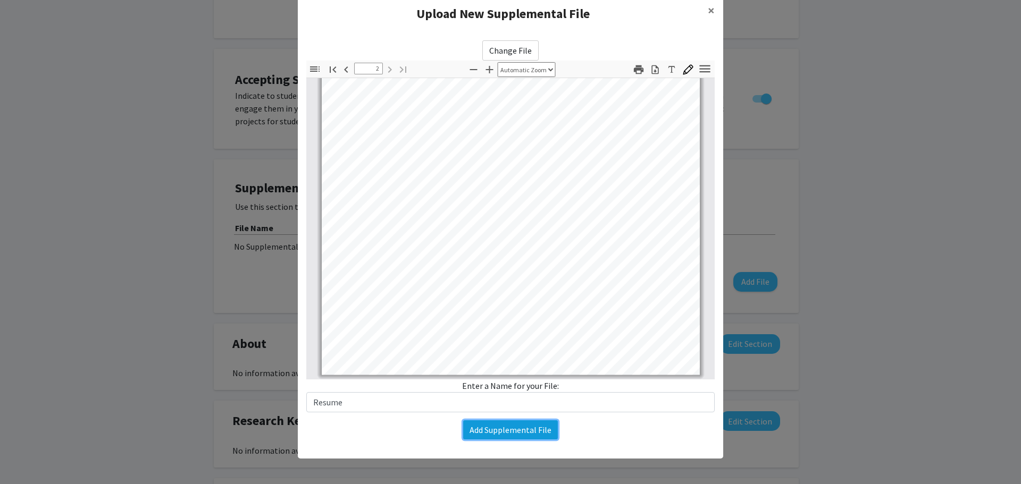
click at [525, 431] on button "Add Supplemental File" at bounding box center [510, 430] width 95 height 19
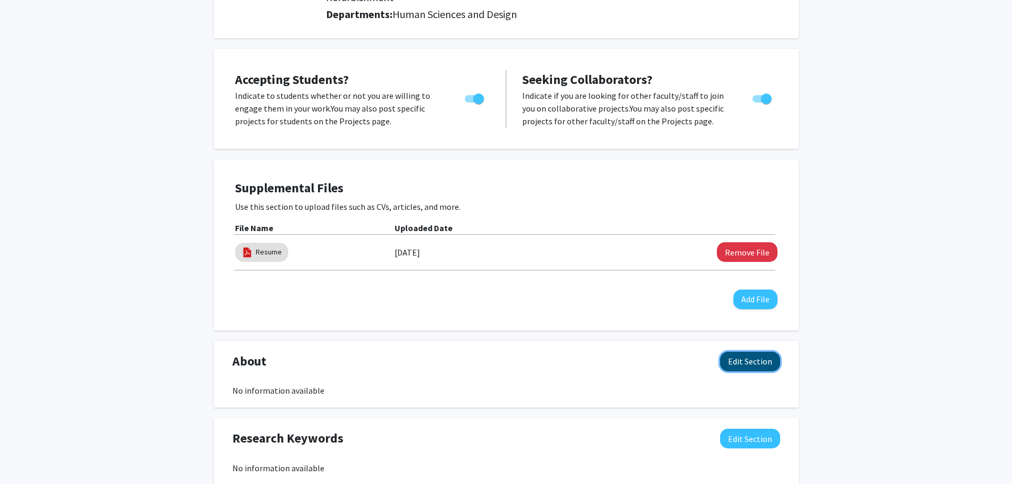
click at [759, 352] on button "Edit Section" at bounding box center [750, 362] width 60 height 20
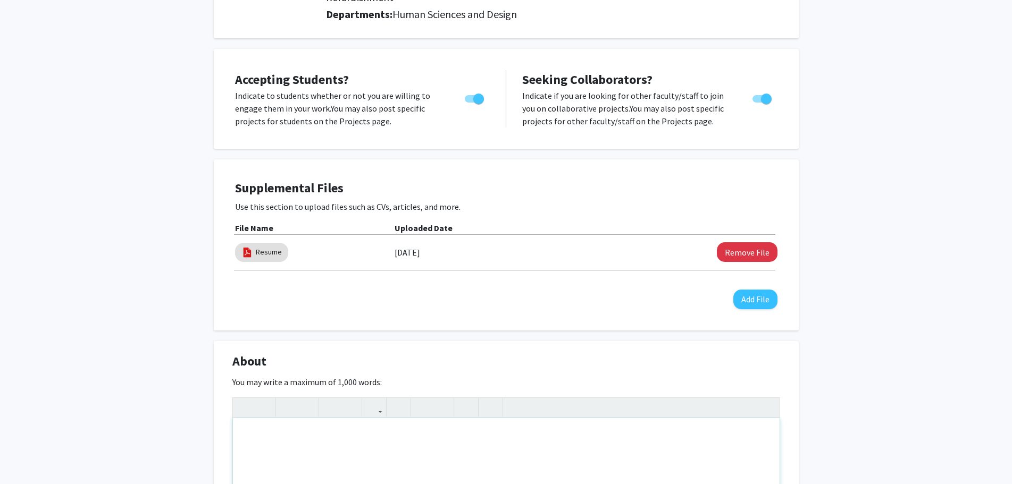
paste div "Note to users with screen readers: Please deactivate our accessibility plugin f…"
type textarea "<p>Tina Dekle has served as an Adjunct Professor in Human Sciences and Design s…"
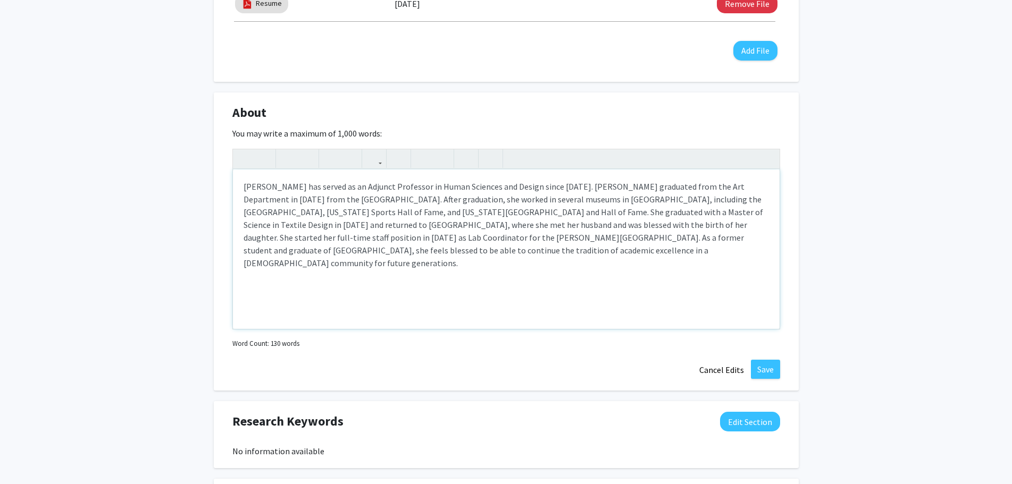
scroll to position [425, 0]
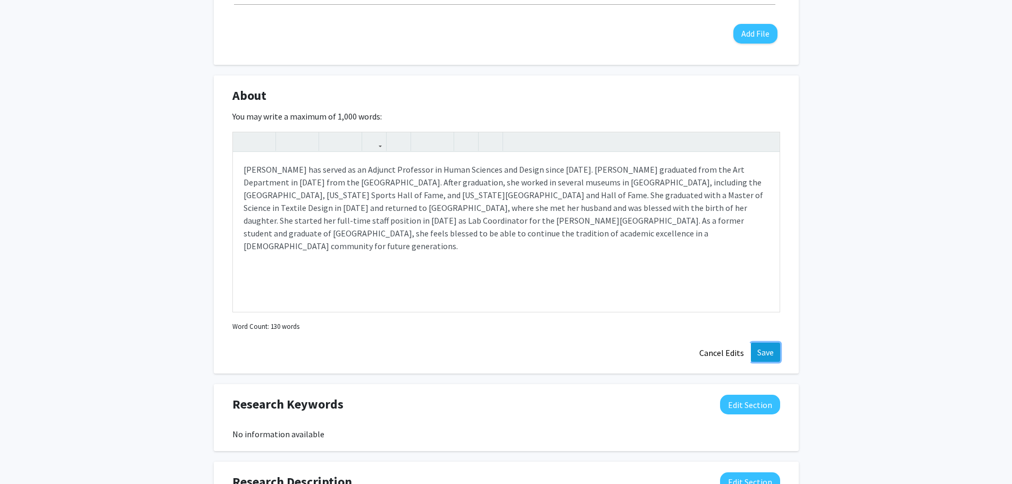
click at [769, 343] on button "Save" at bounding box center [765, 352] width 29 height 19
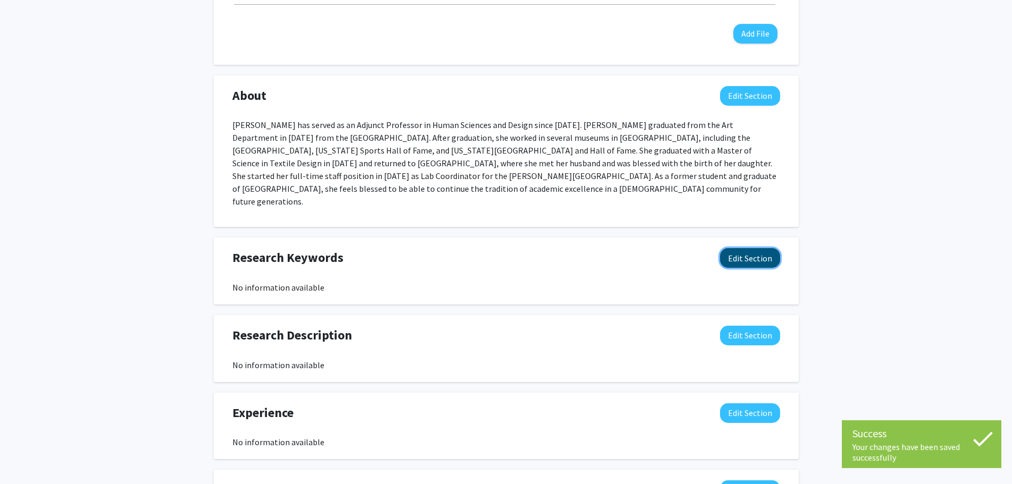
click at [755, 248] on button "Edit Section" at bounding box center [750, 258] width 60 height 20
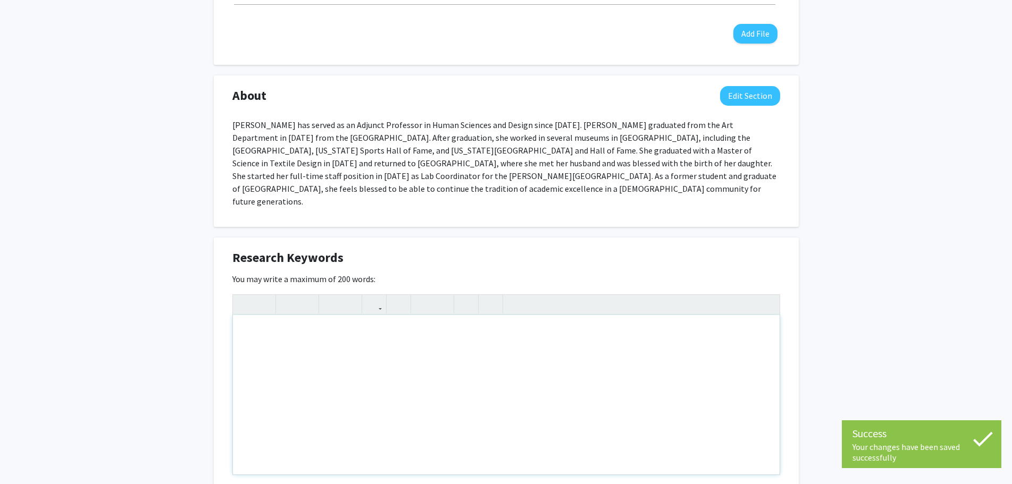
click at [252, 315] on div "Note to users with screen readers: Please deactivate our accessibility plugin f…" at bounding box center [506, 394] width 547 height 159
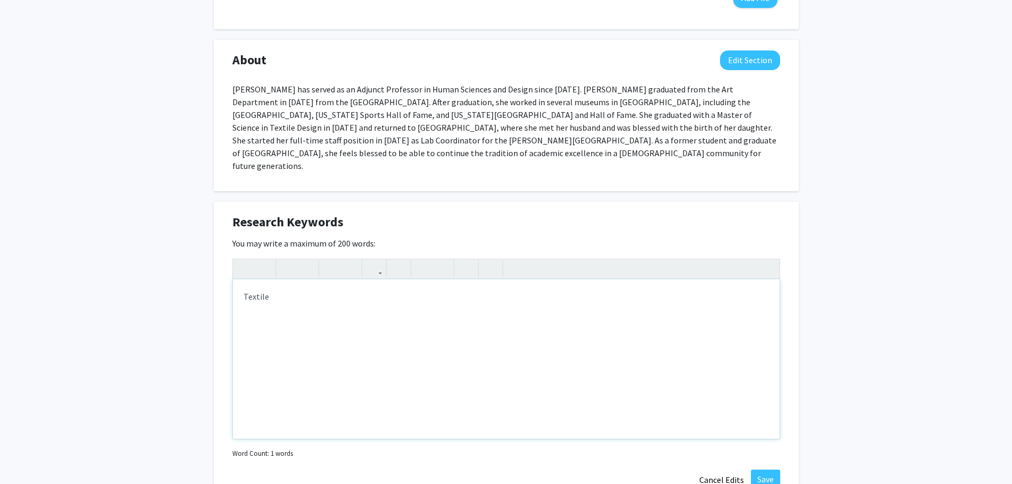
scroll to position [532, 0]
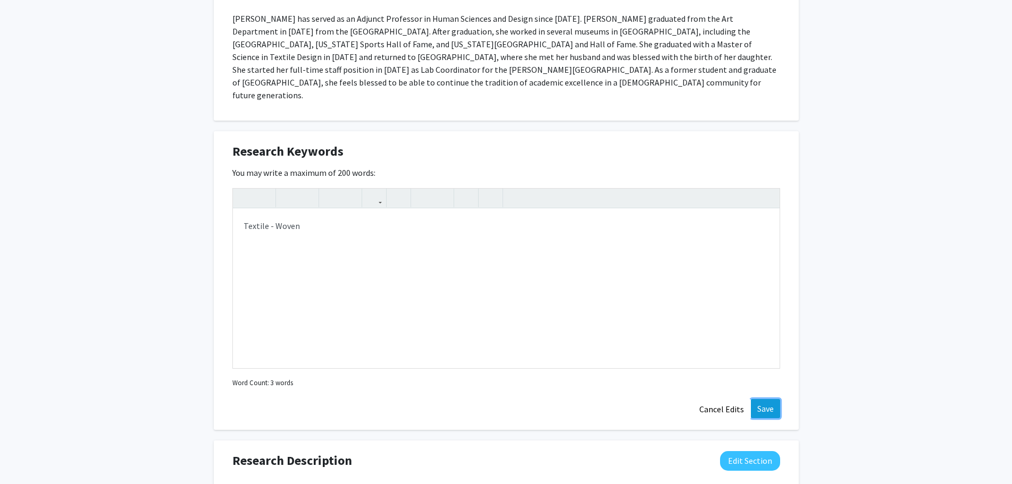
click at [773, 399] on button "Save" at bounding box center [765, 408] width 29 height 19
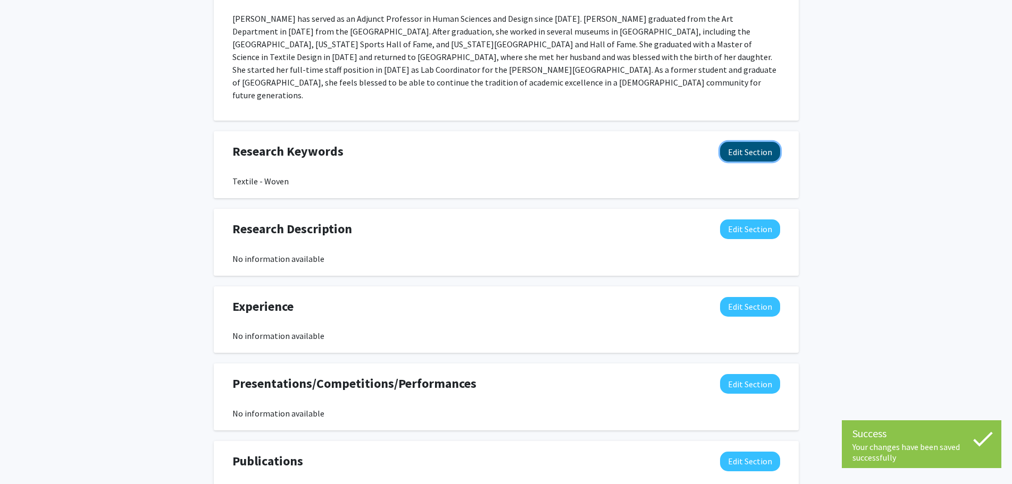
click at [753, 142] on button "Edit Section" at bounding box center [750, 152] width 60 height 20
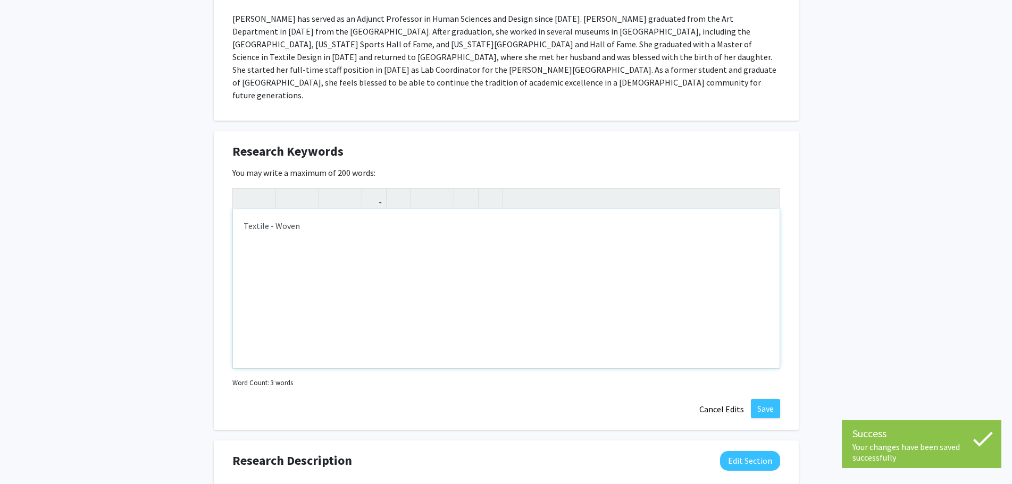
click at [301, 209] on div "Textile - Woven" at bounding box center [506, 288] width 547 height 159
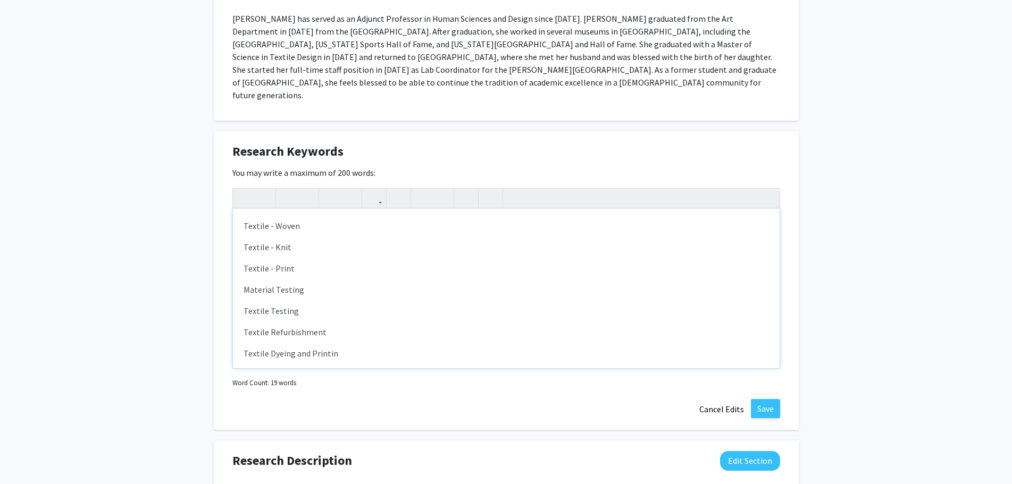
type textarea "<p>Textile - Woven</p><p>Textile - Knit</p><p>Textile - Print</p><p>Material Te…"
click at [772, 399] on button "Save" at bounding box center [765, 408] width 29 height 19
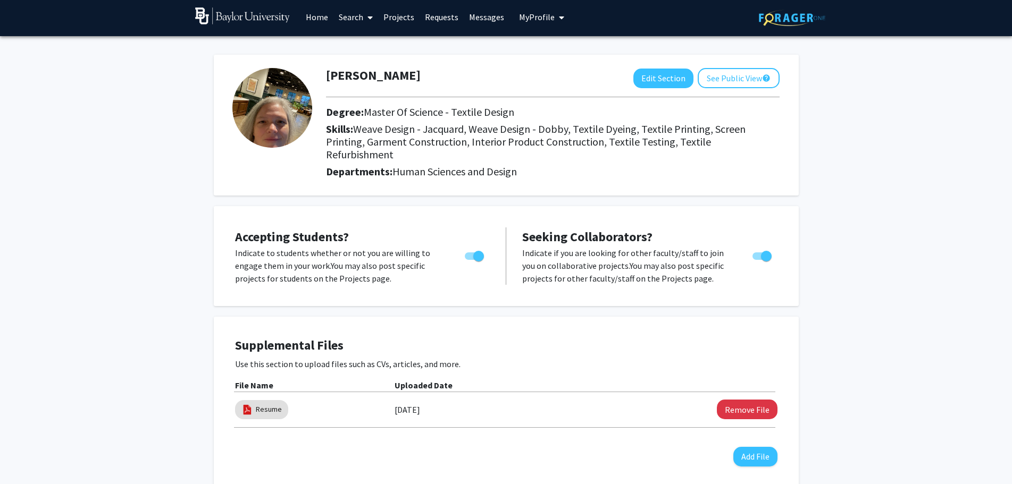
scroll to position [0, 0]
